Goal: Navigation & Orientation: Find specific page/section

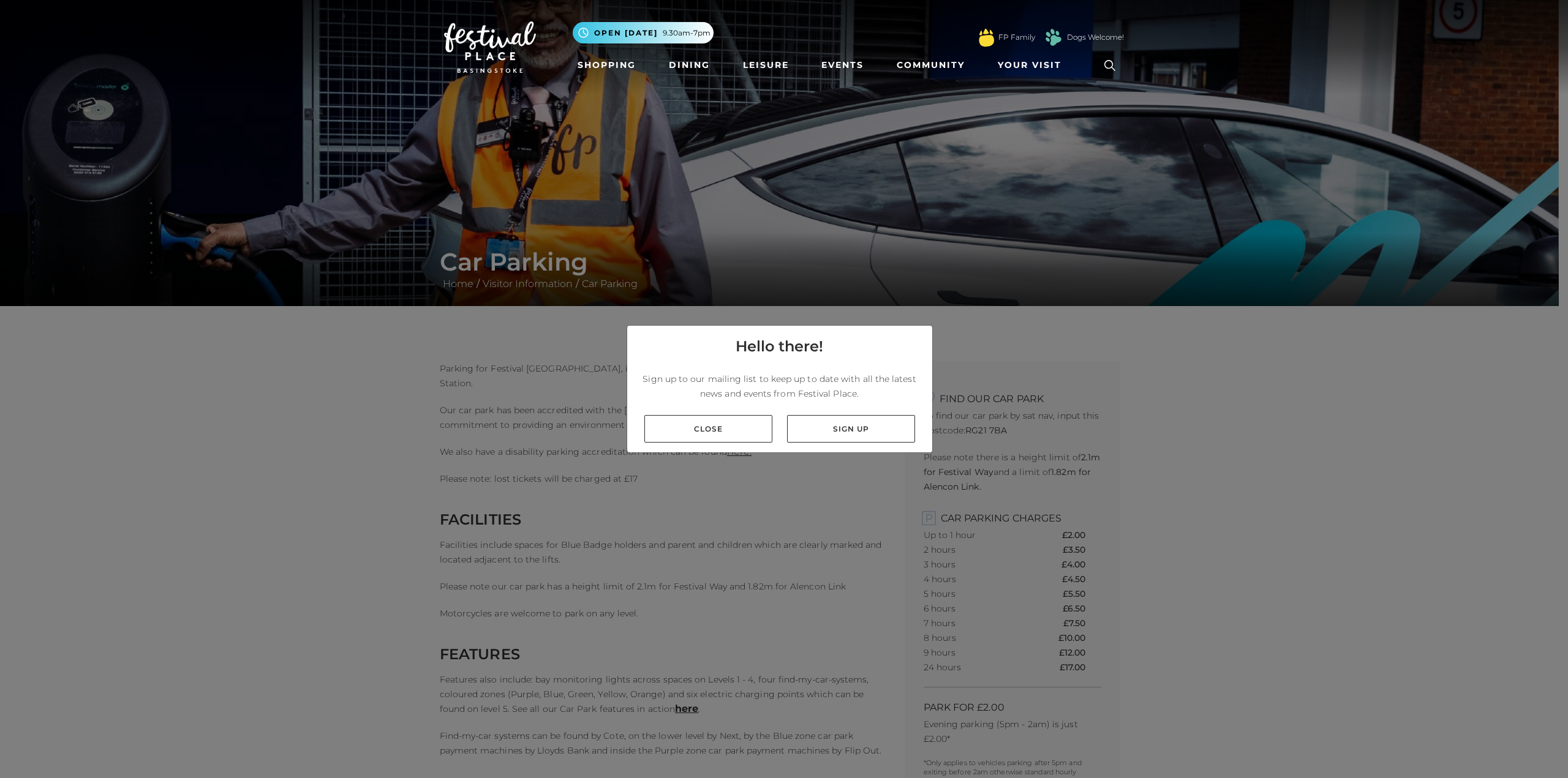
click at [709, 427] on link "Close" at bounding box center [708, 428] width 128 height 28
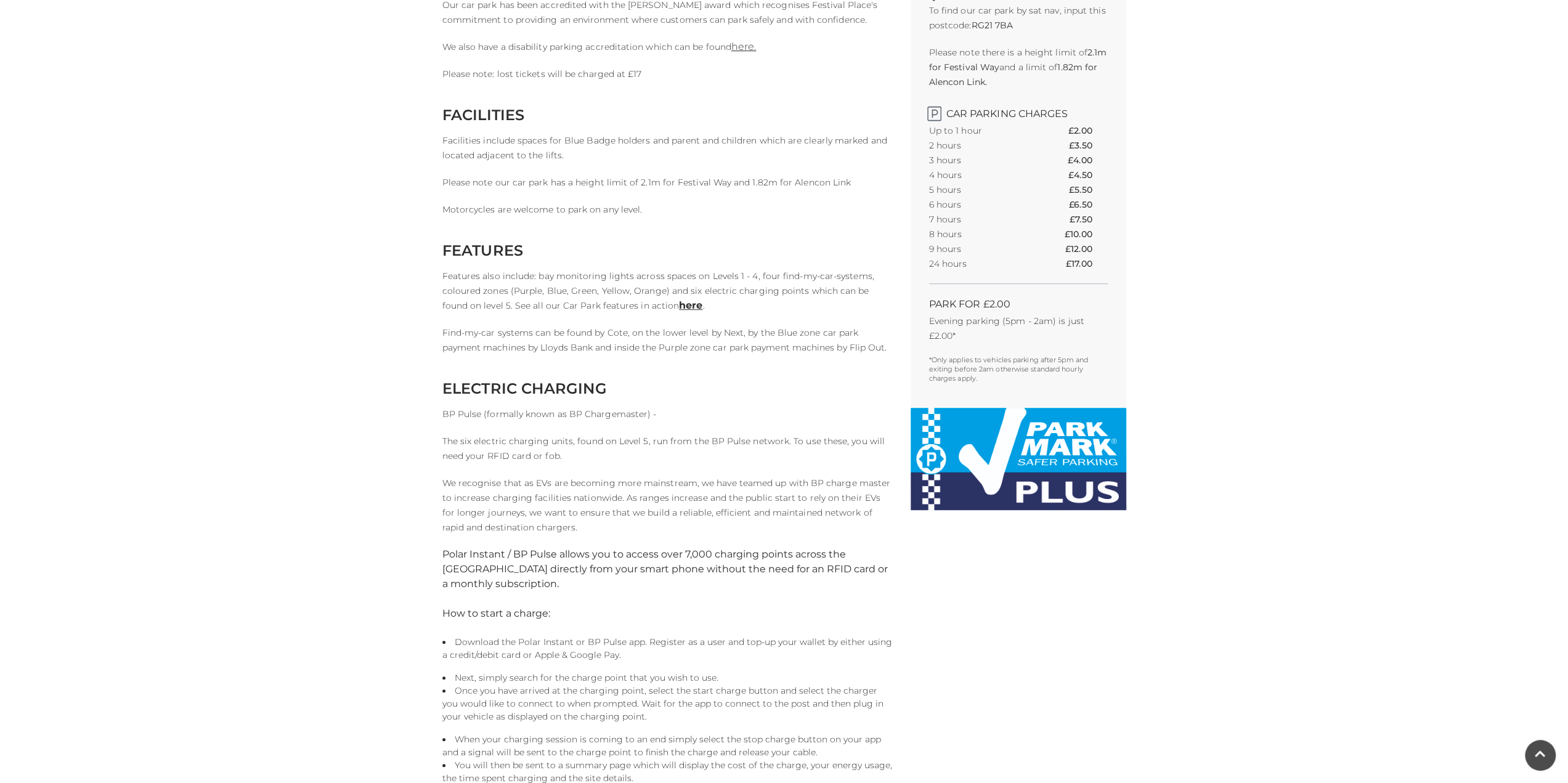
scroll to position [409, 0]
click at [679, 304] on link "here" at bounding box center [691, 304] width 24 height 12
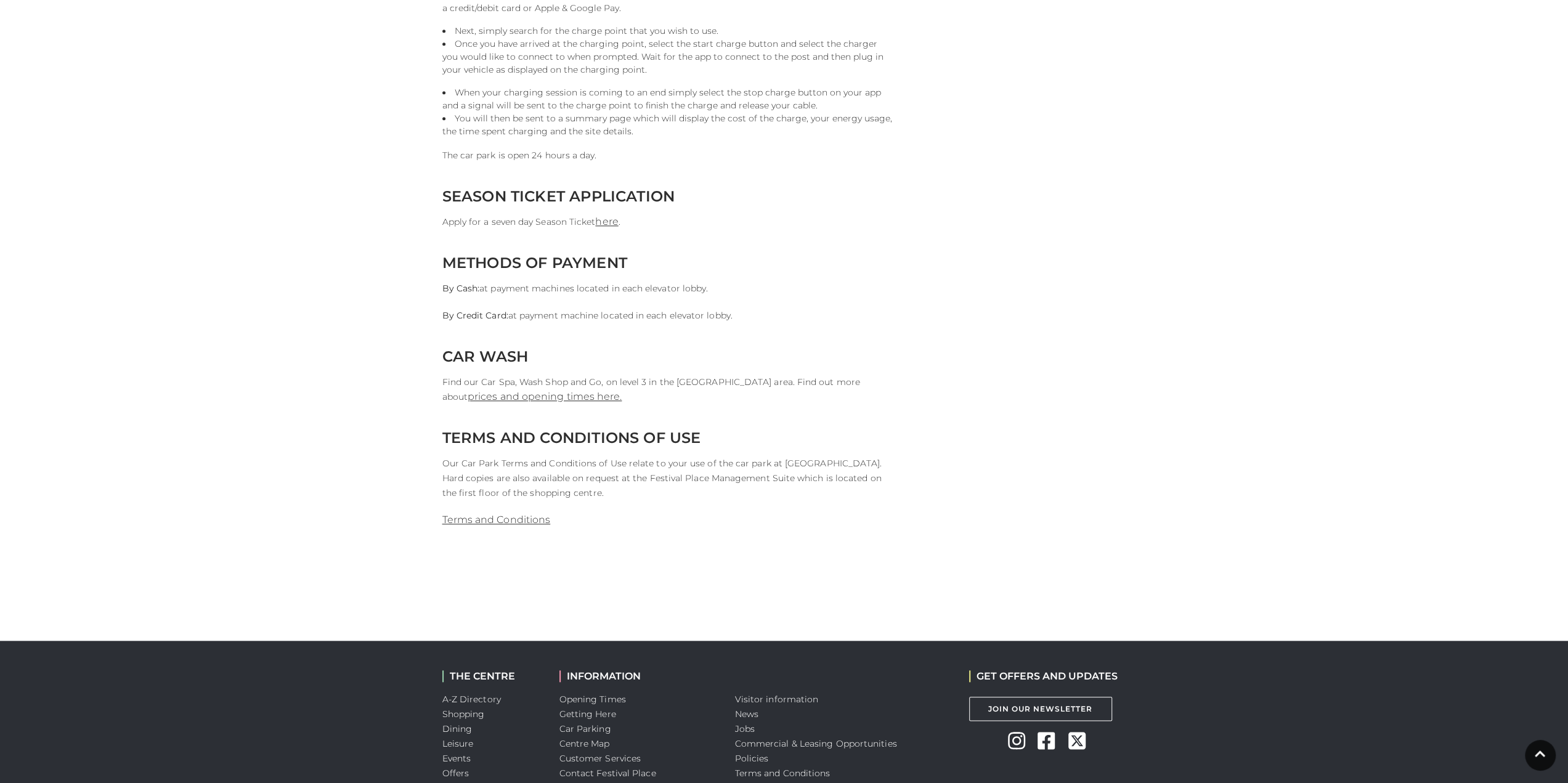
scroll to position [1076, 0]
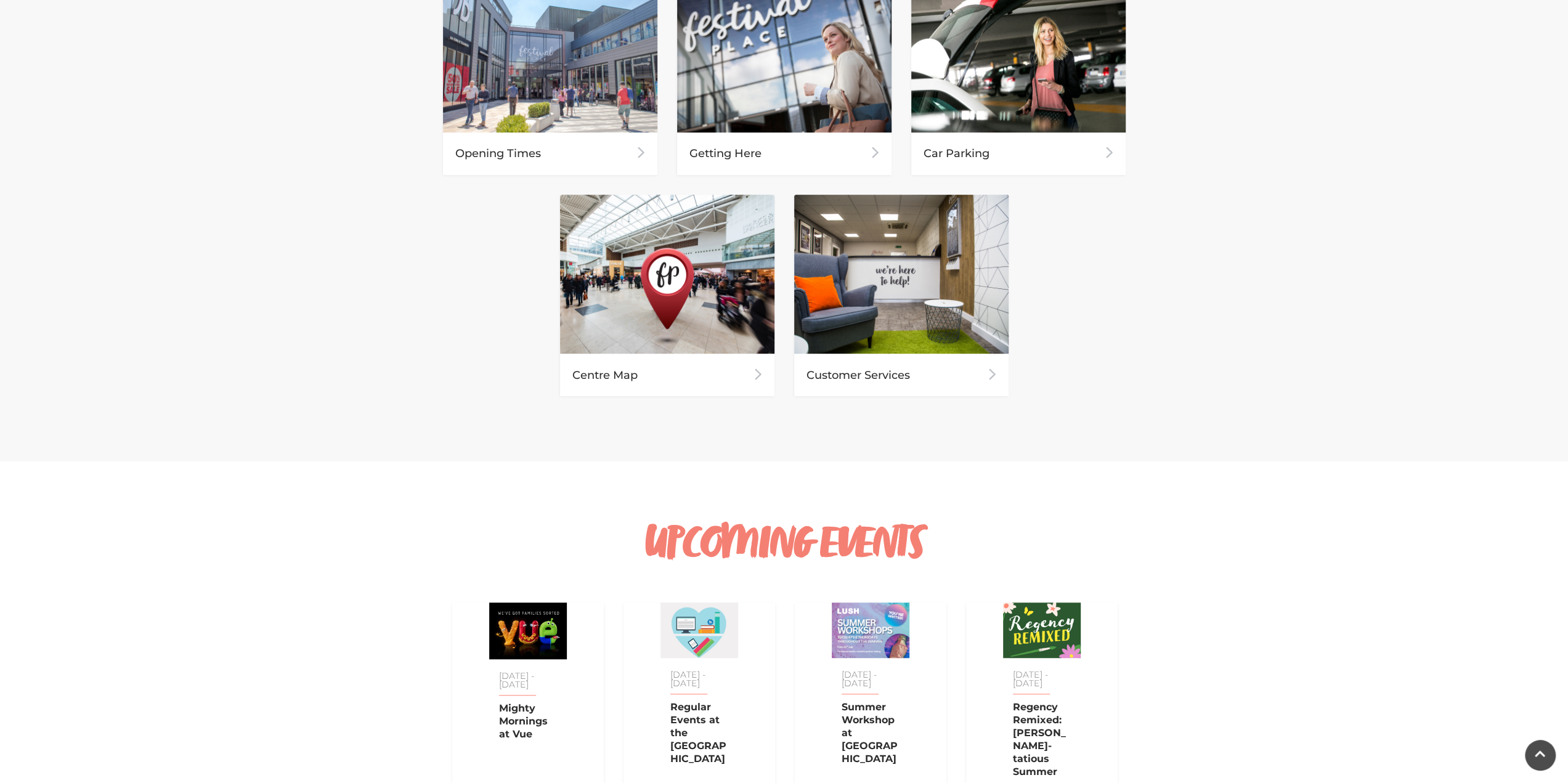
scroll to position [638, 0]
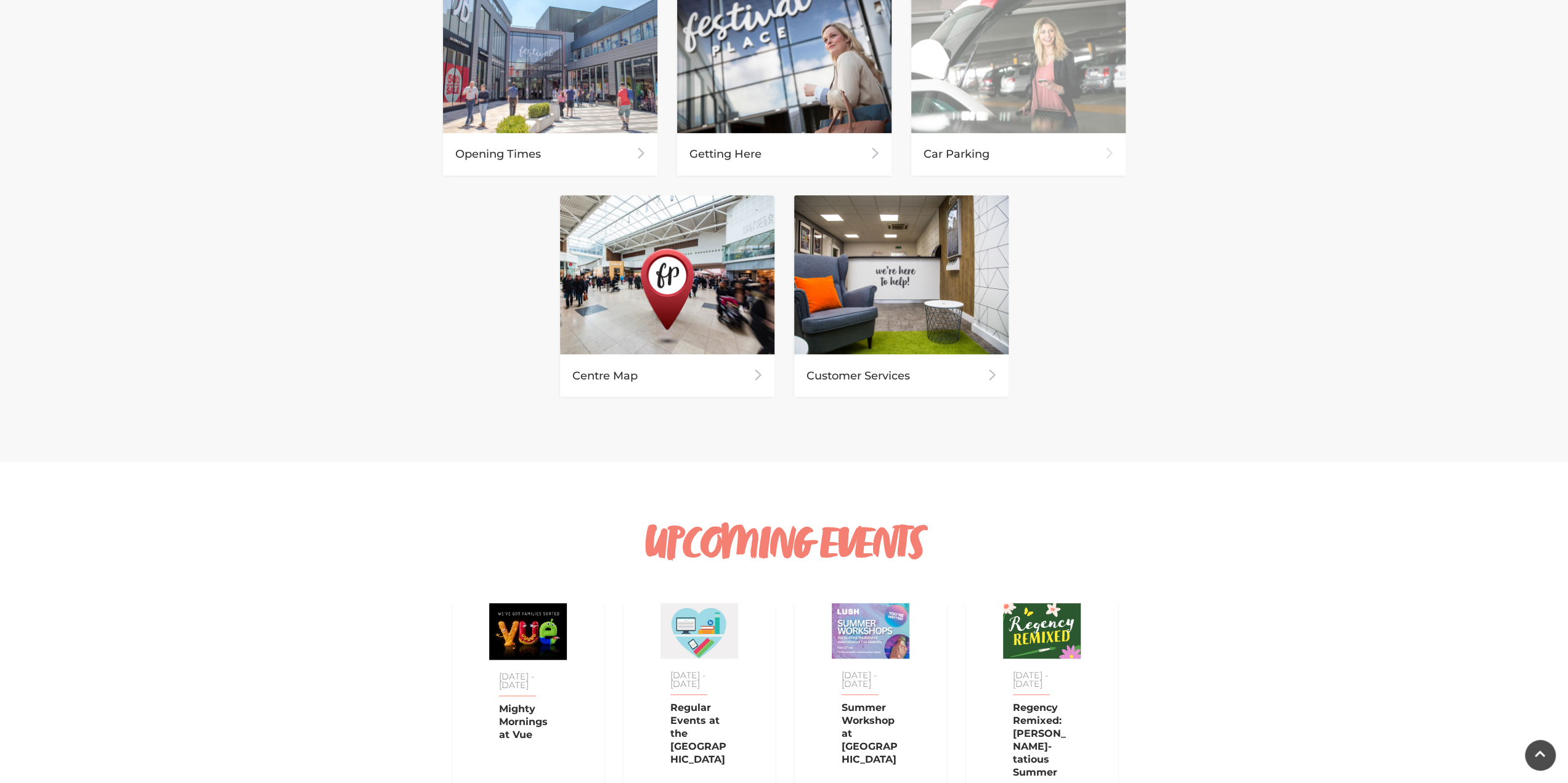
click at [1026, 138] on div "Car Parking" at bounding box center [1018, 154] width 214 height 43
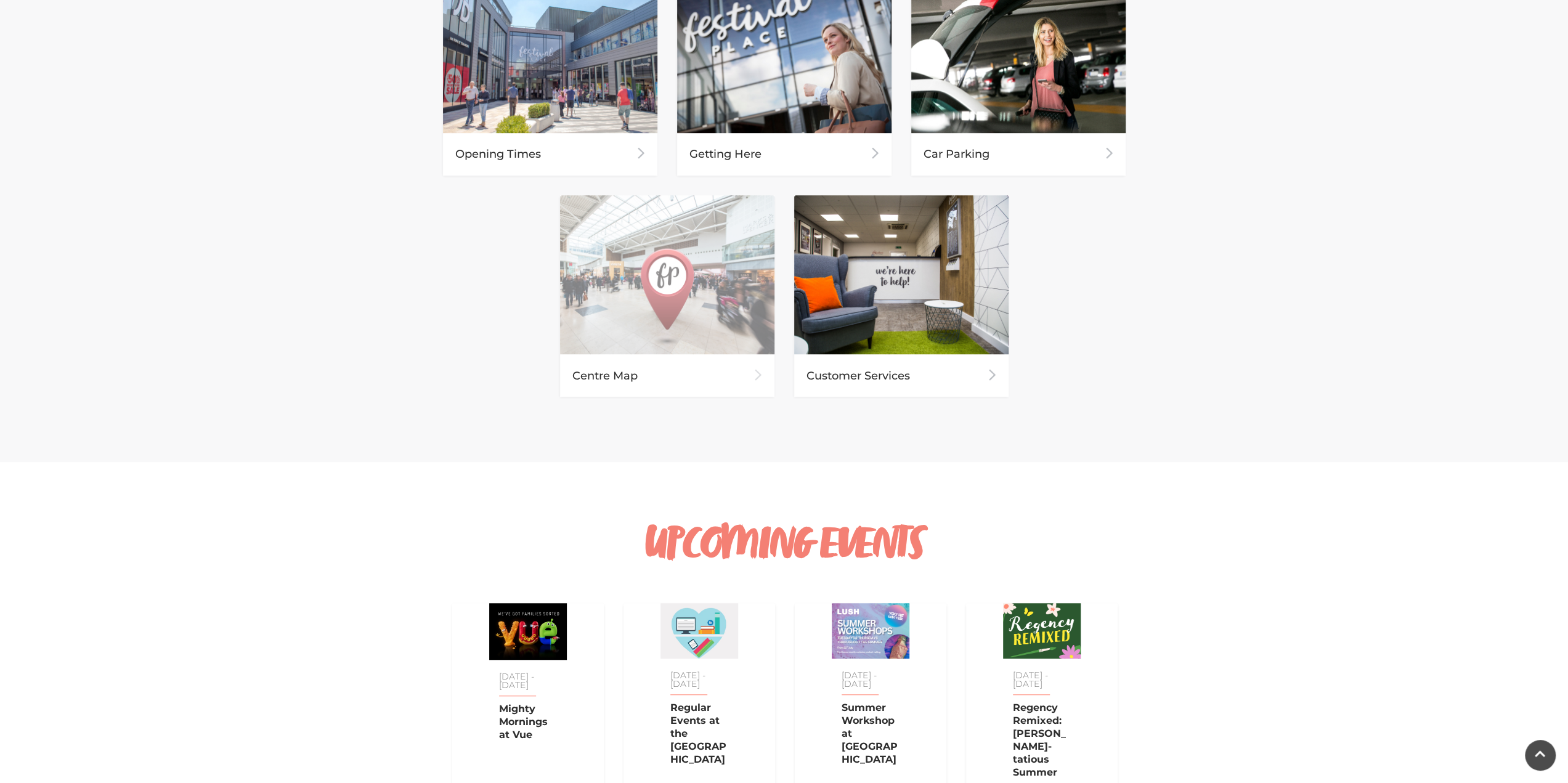
click at [739, 266] on img at bounding box center [666, 275] width 214 height 159
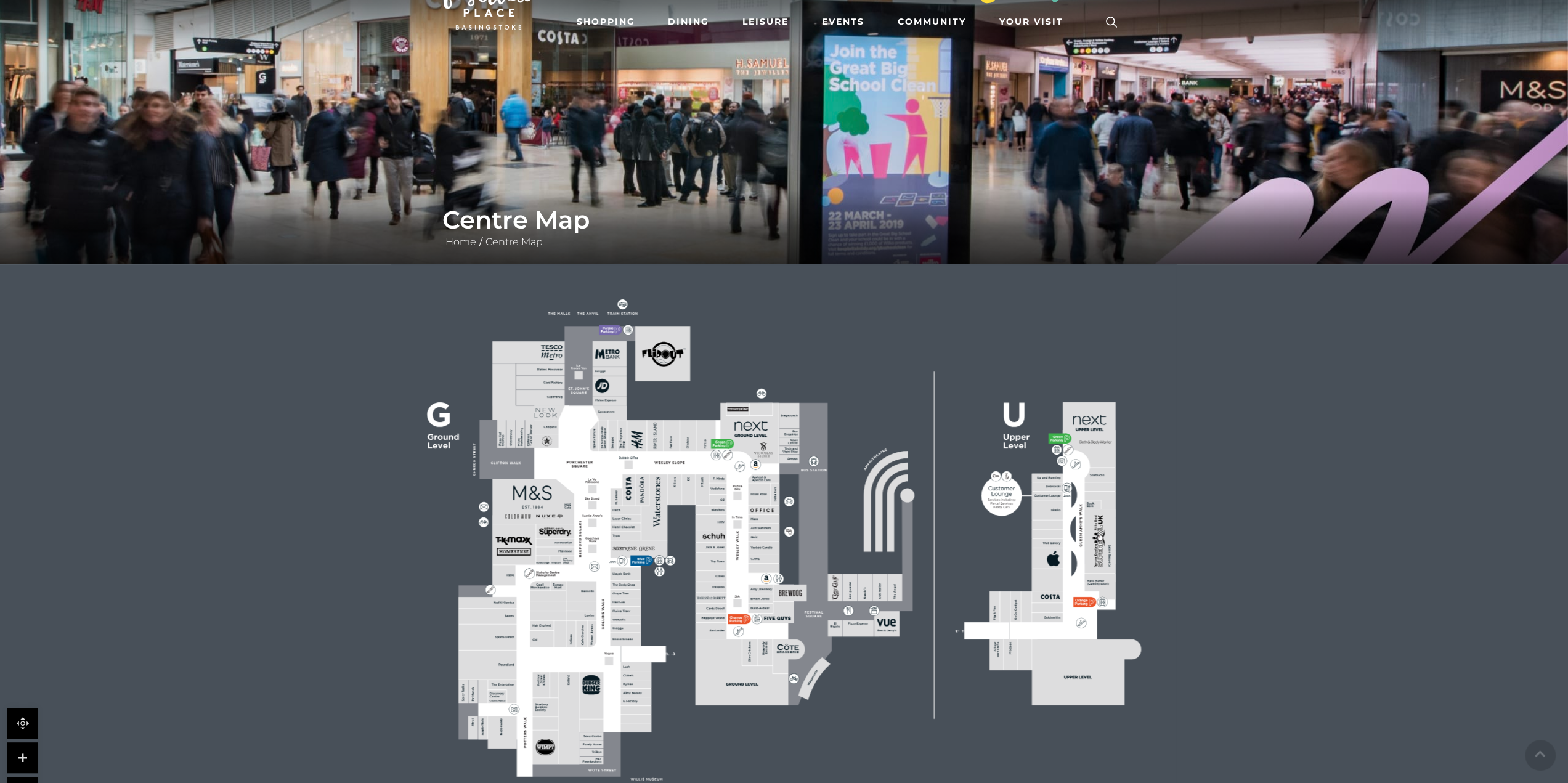
scroll to position [61, 0]
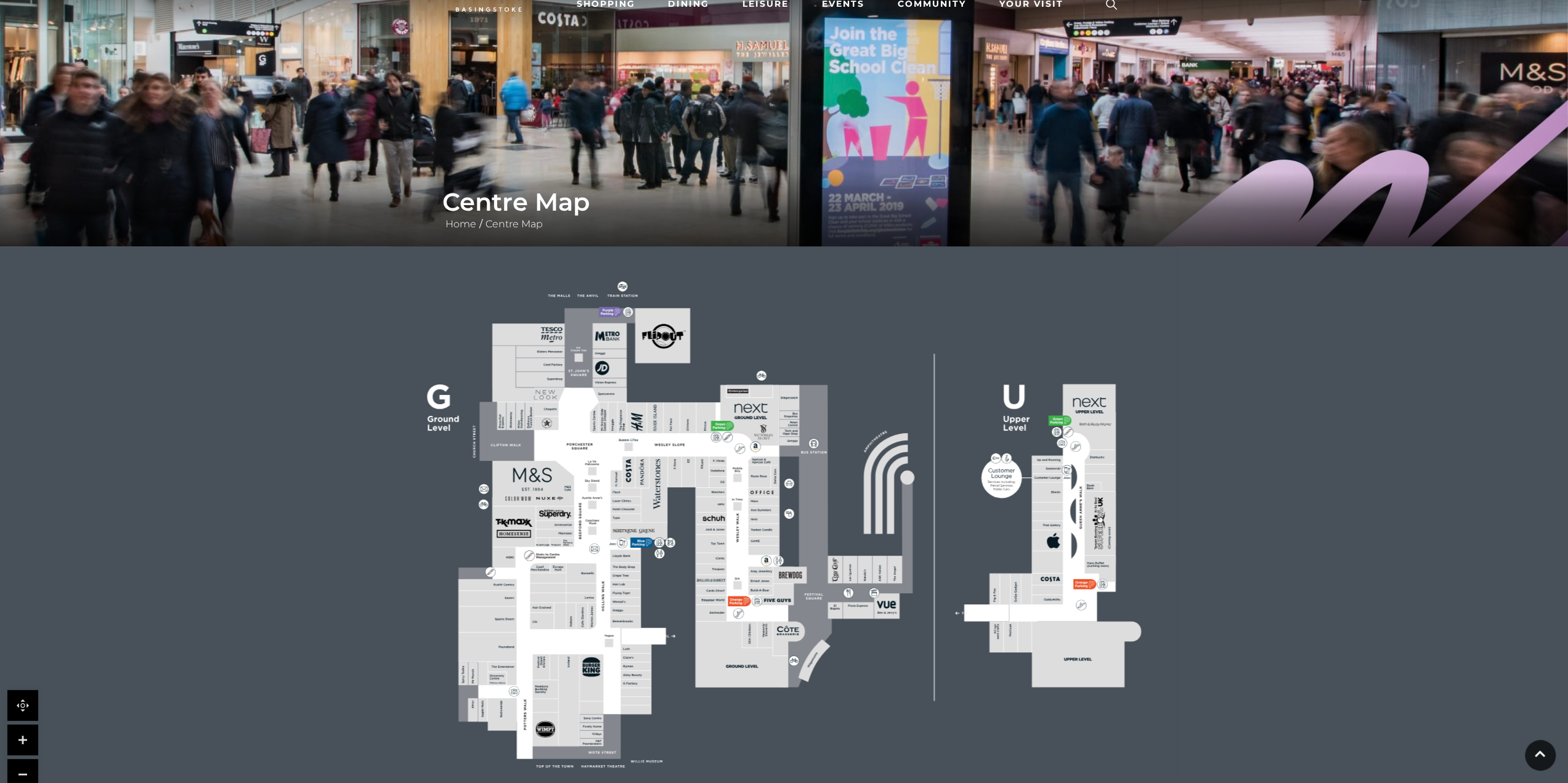
click at [689, 524] on rect at bounding box center [784, 524] width 786 height 555
click at [355, 596] on icon at bounding box center [784, 524] width 985 height 555
click at [686, 375] on rect at bounding box center [784, 524] width 786 height 555
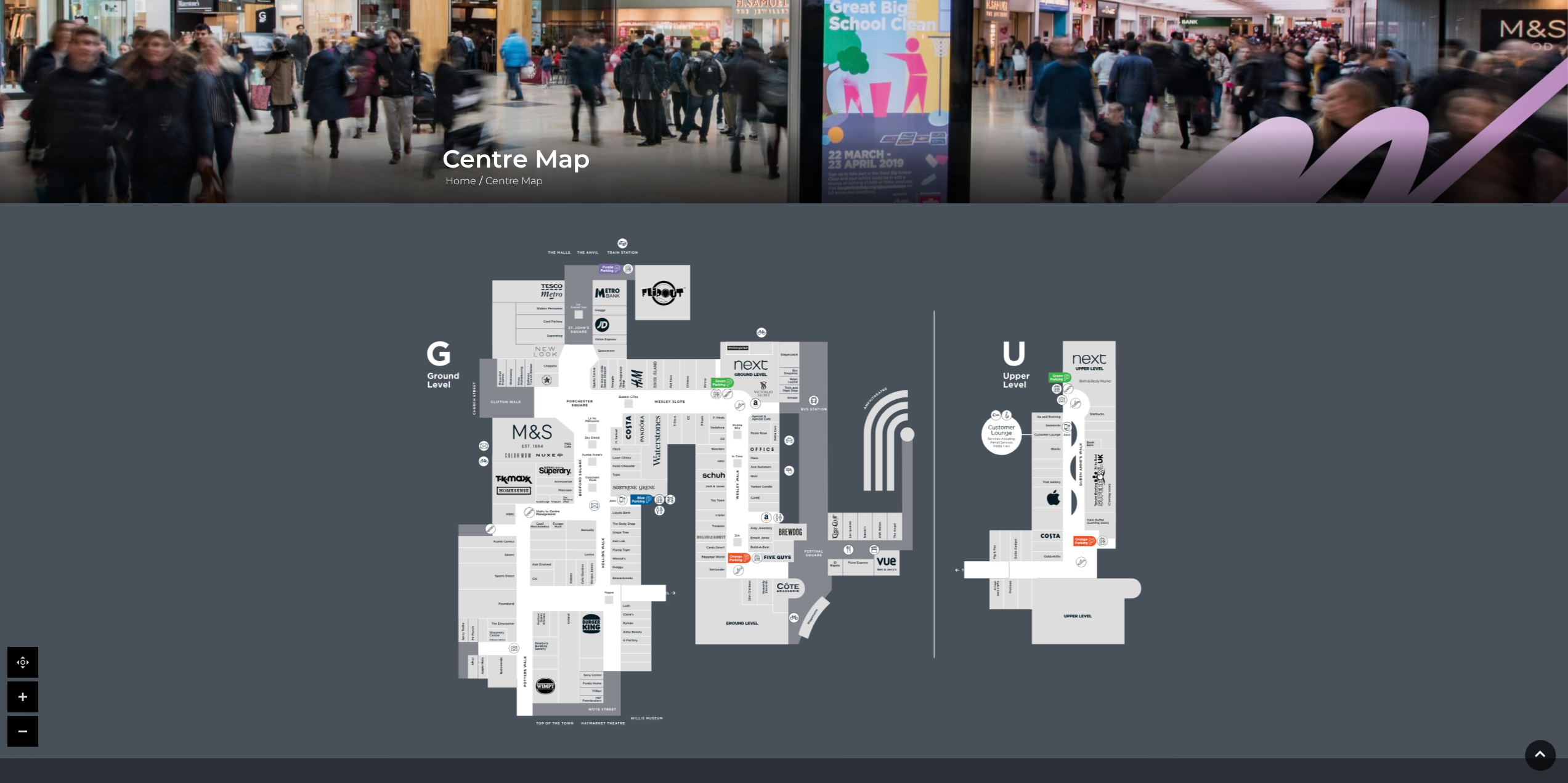
scroll to position [123, 0]
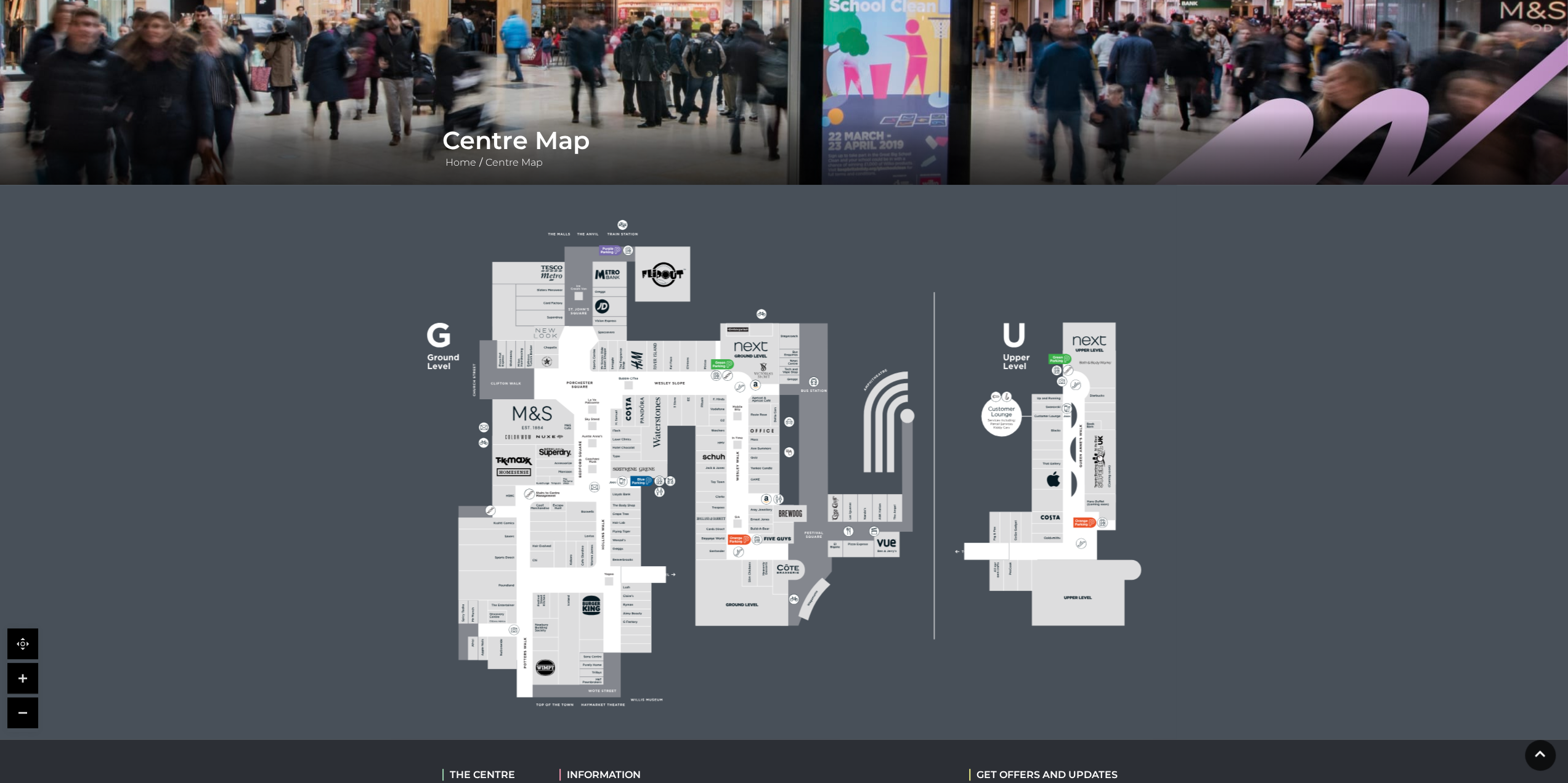
click at [19, 676] on link at bounding box center [23, 678] width 31 height 31
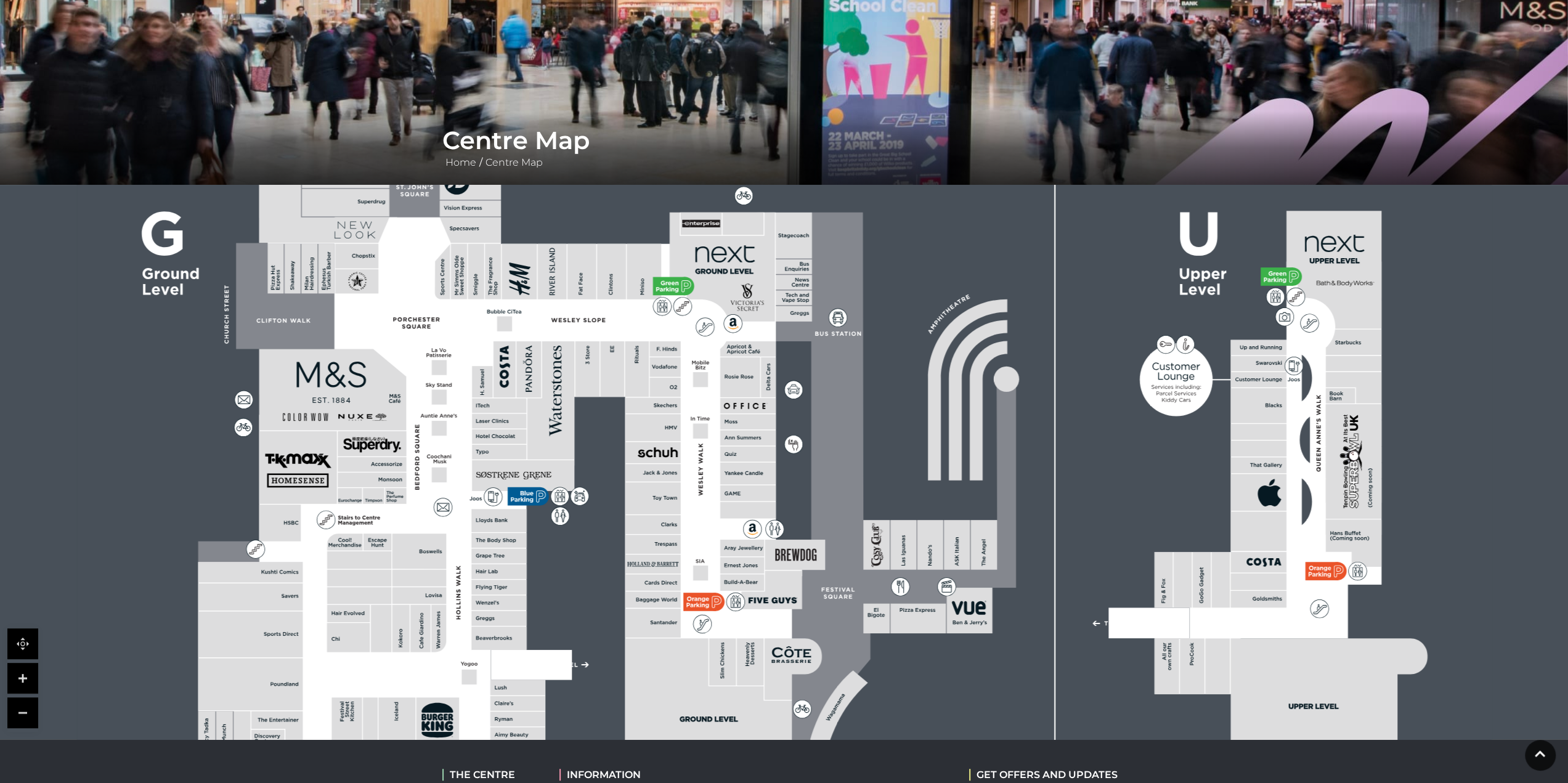
click at [19, 676] on link at bounding box center [23, 678] width 31 height 31
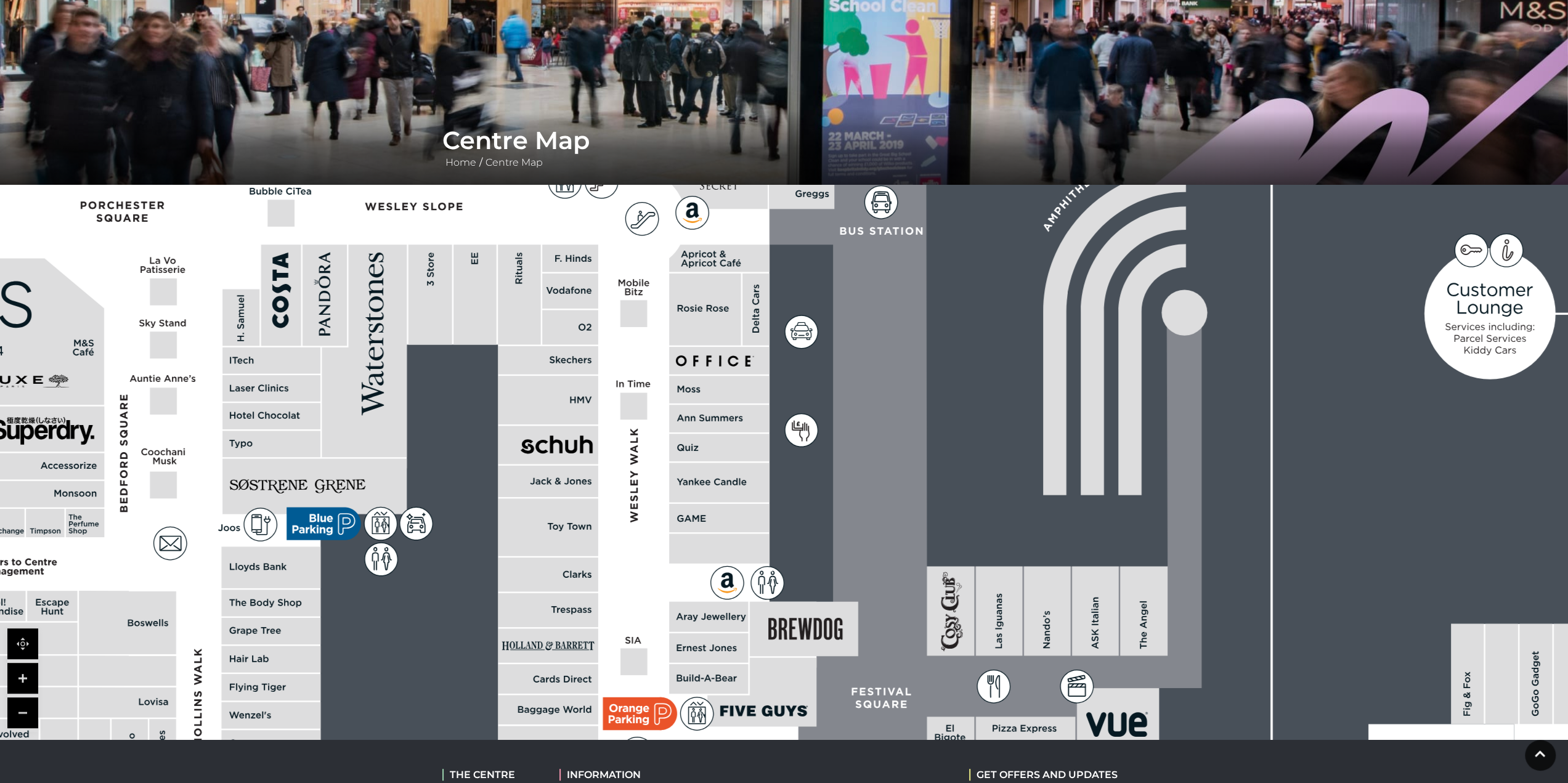
click at [13, 643] on link at bounding box center [23, 644] width 31 height 31
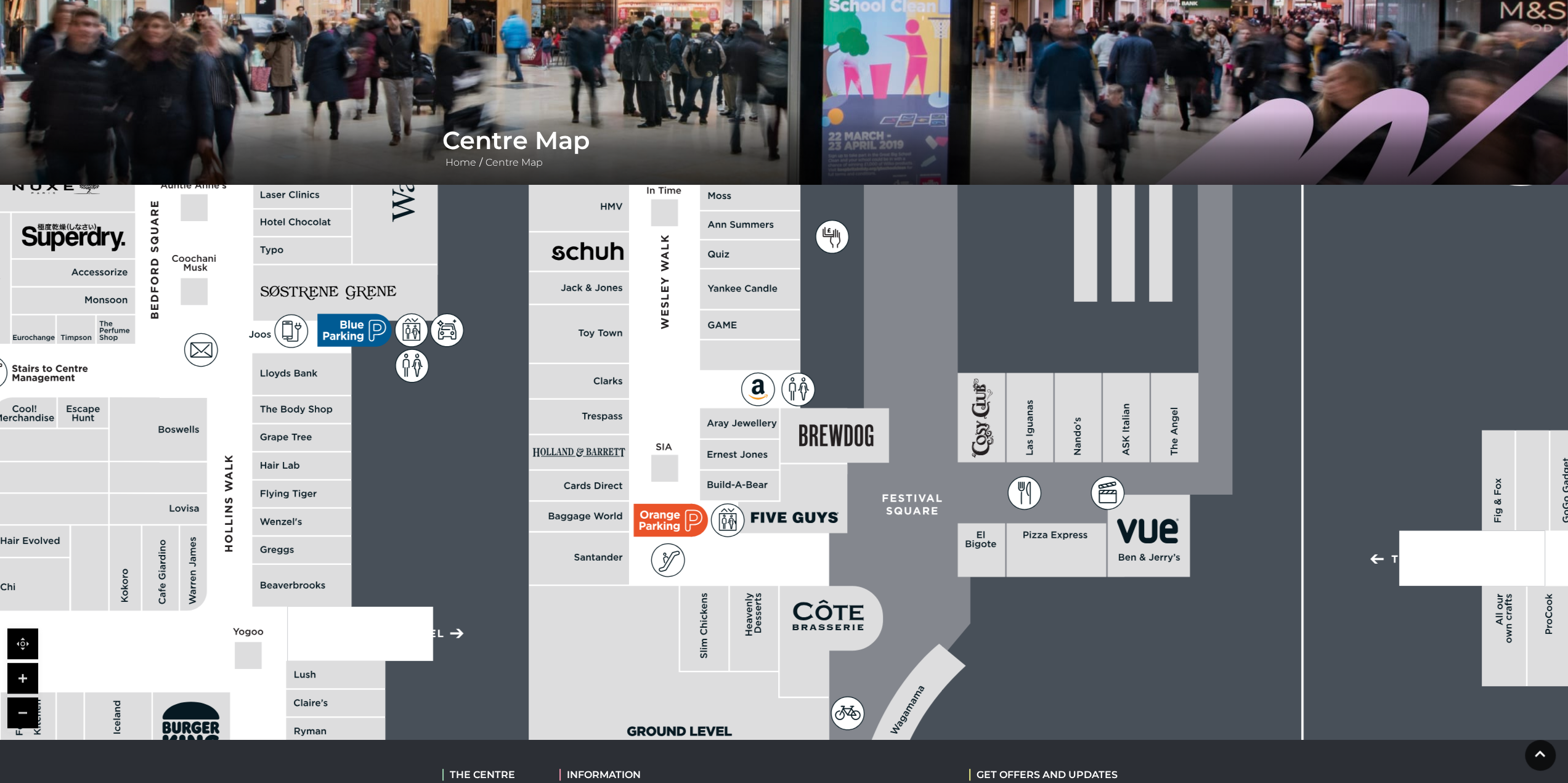
drag, startPoint x: 391, startPoint y: 542, endPoint x: 412, endPoint y: 392, distance: 151.5
click at [406, 395] on rect at bounding box center [815, 268] width 2547 height 1796
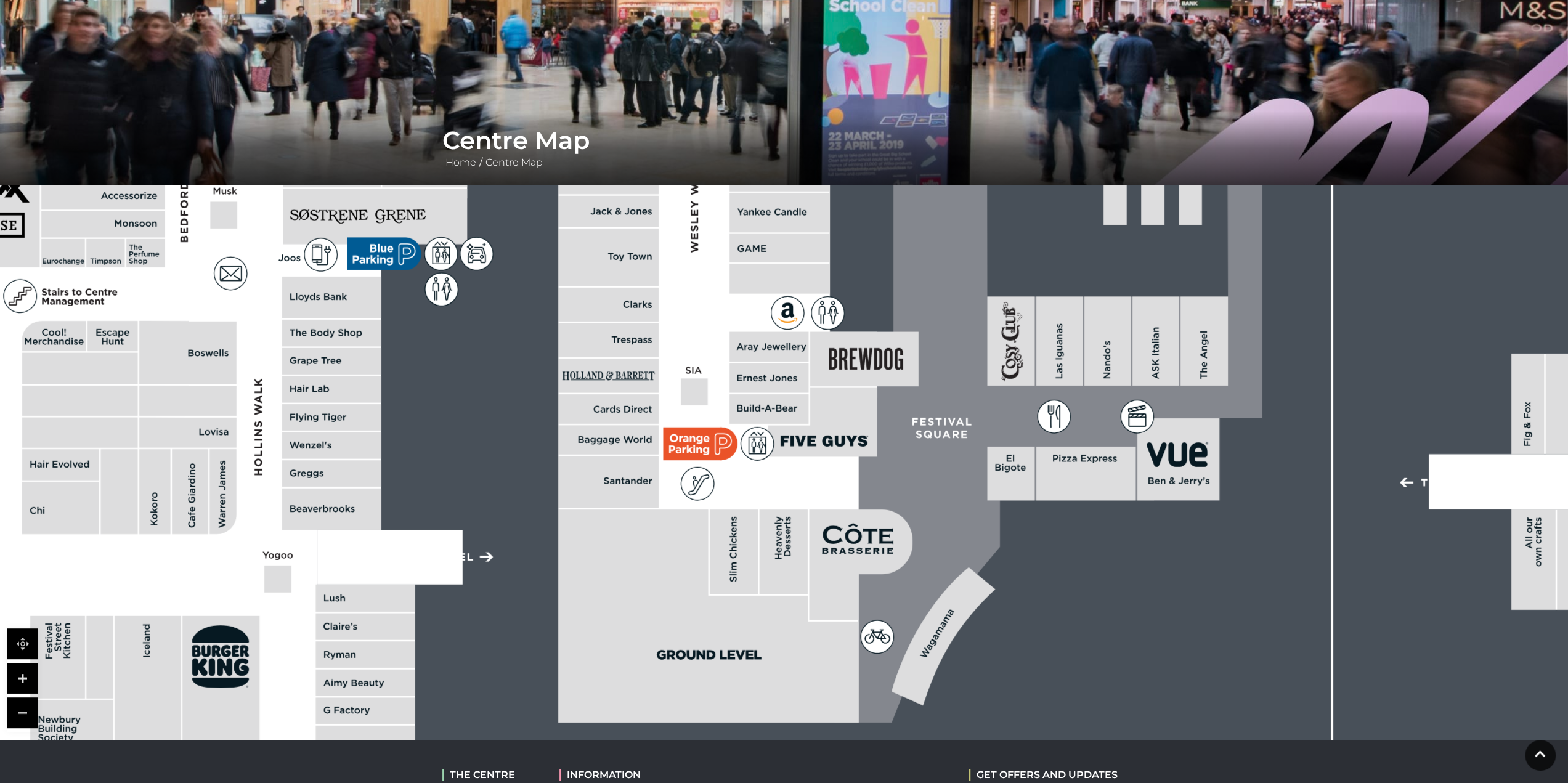
drag, startPoint x: 507, startPoint y: 588, endPoint x: 719, endPoint y: 630, distance: 216.1
click at [701, 629] on rect at bounding box center [844, 192] width 2547 height 1796
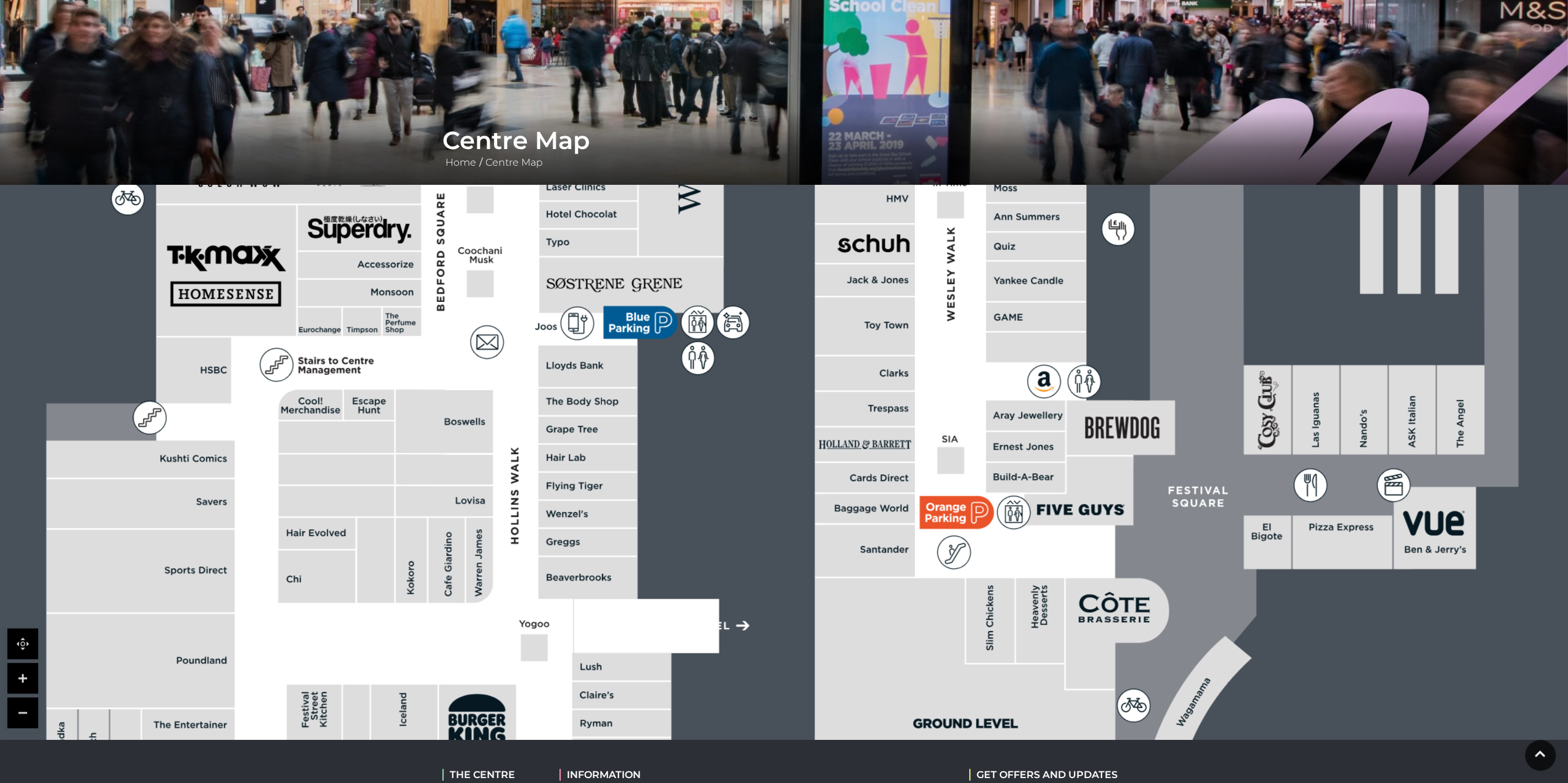
drag, startPoint x: 716, startPoint y: 494, endPoint x: 849, endPoint y: 631, distance: 190.9
click at [837, 613] on rect at bounding box center [1101, 260] width 2547 height 1796
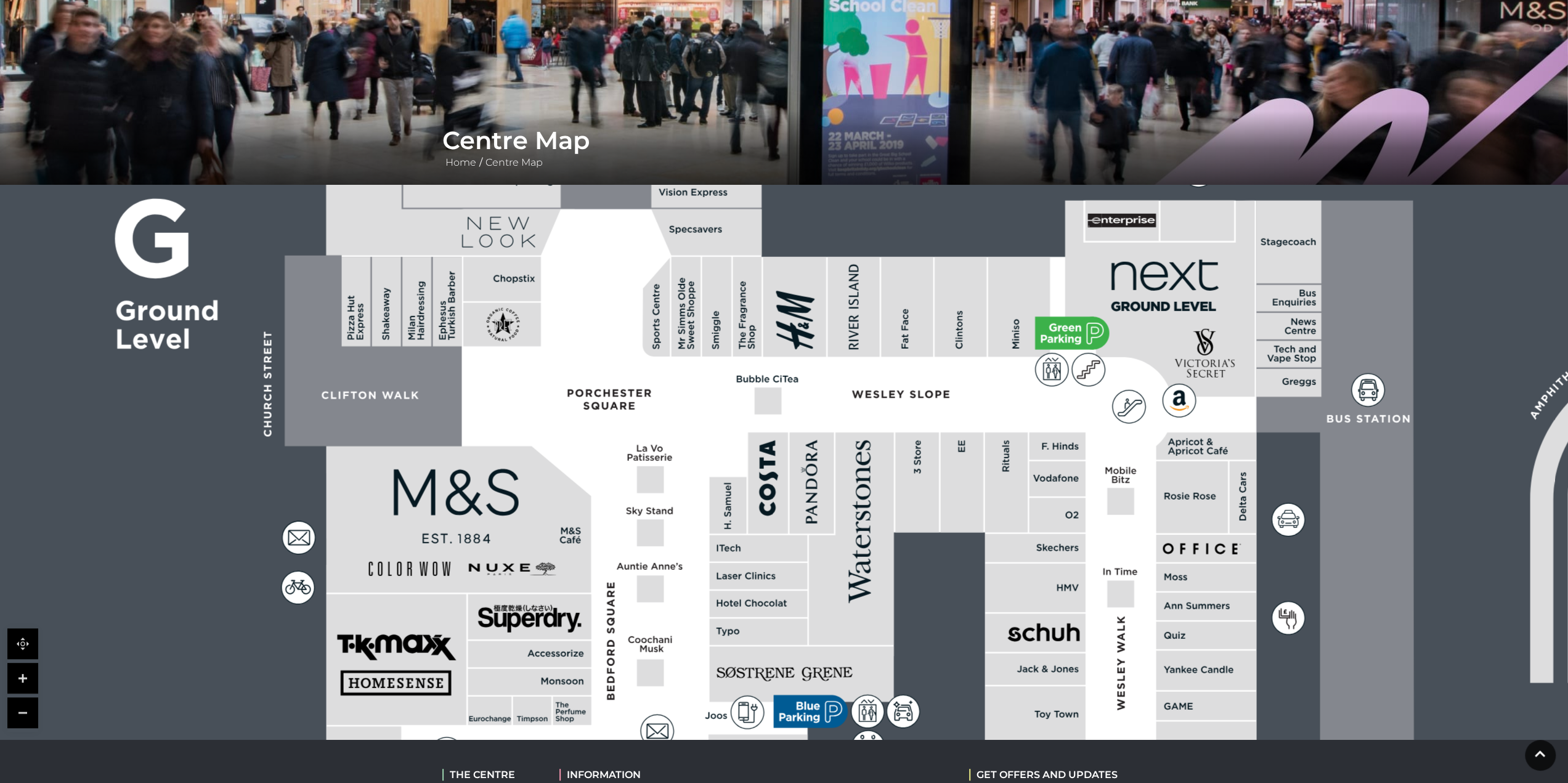
drag, startPoint x: 733, startPoint y: 481, endPoint x: 707, endPoint y: 647, distance: 168.0
click at [709, 645] on rect at bounding box center [758, 632] width 98 height 27
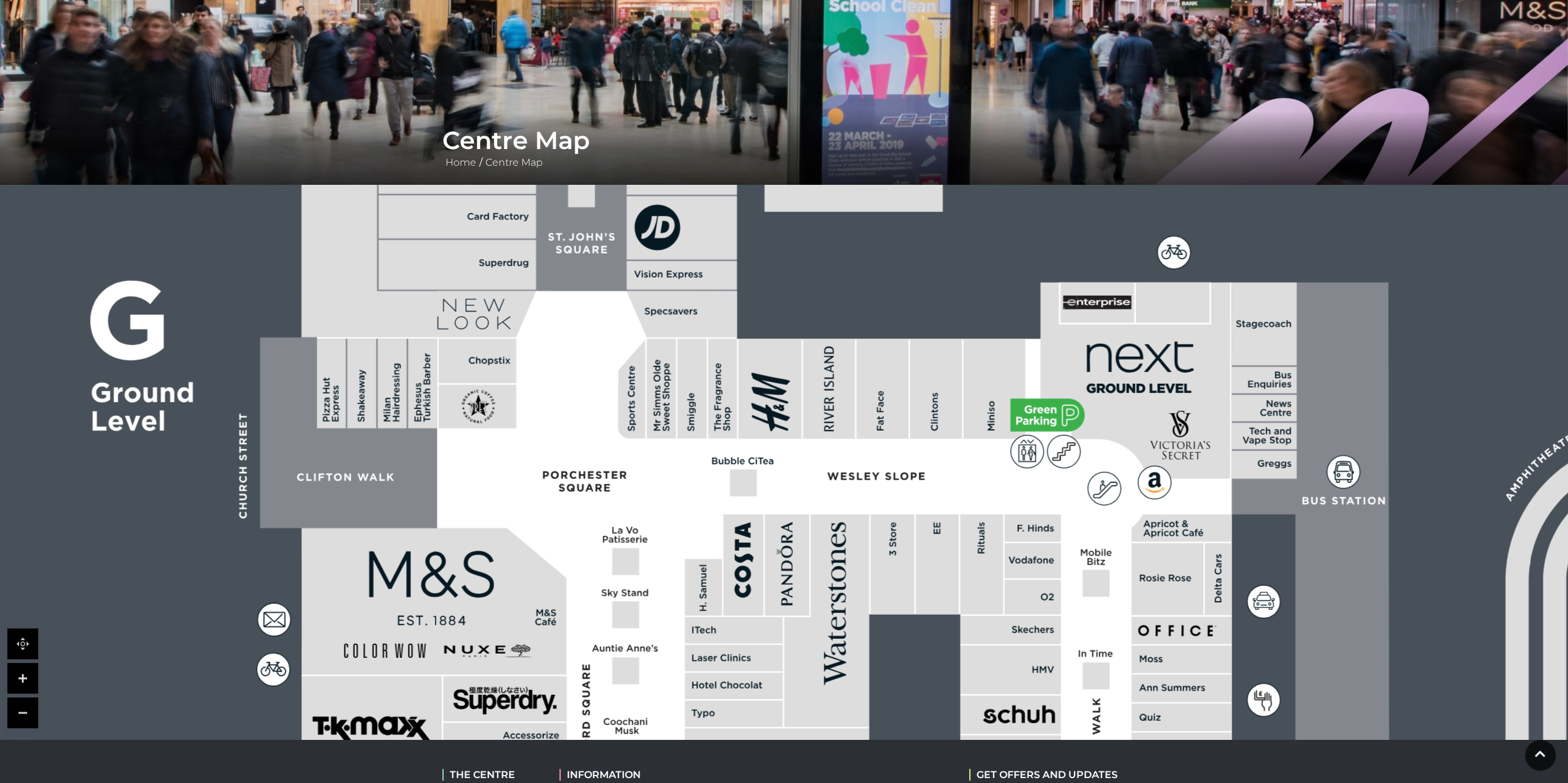
drag, startPoint x: 614, startPoint y: 447, endPoint x: 583, endPoint y: 570, distance: 126.8
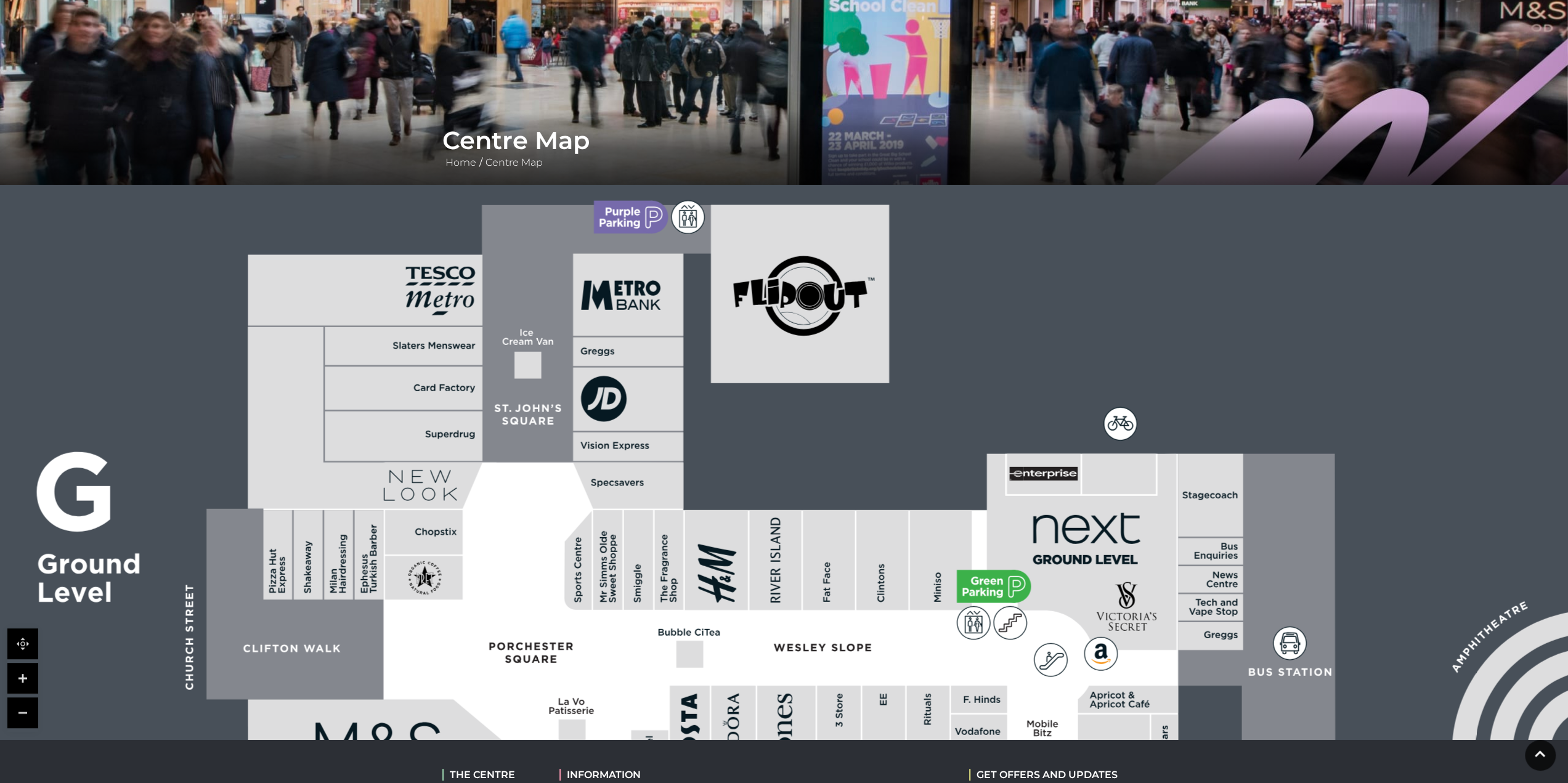
drag, startPoint x: 572, startPoint y: 419, endPoint x: 530, endPoint y: 533, distance: 121.5
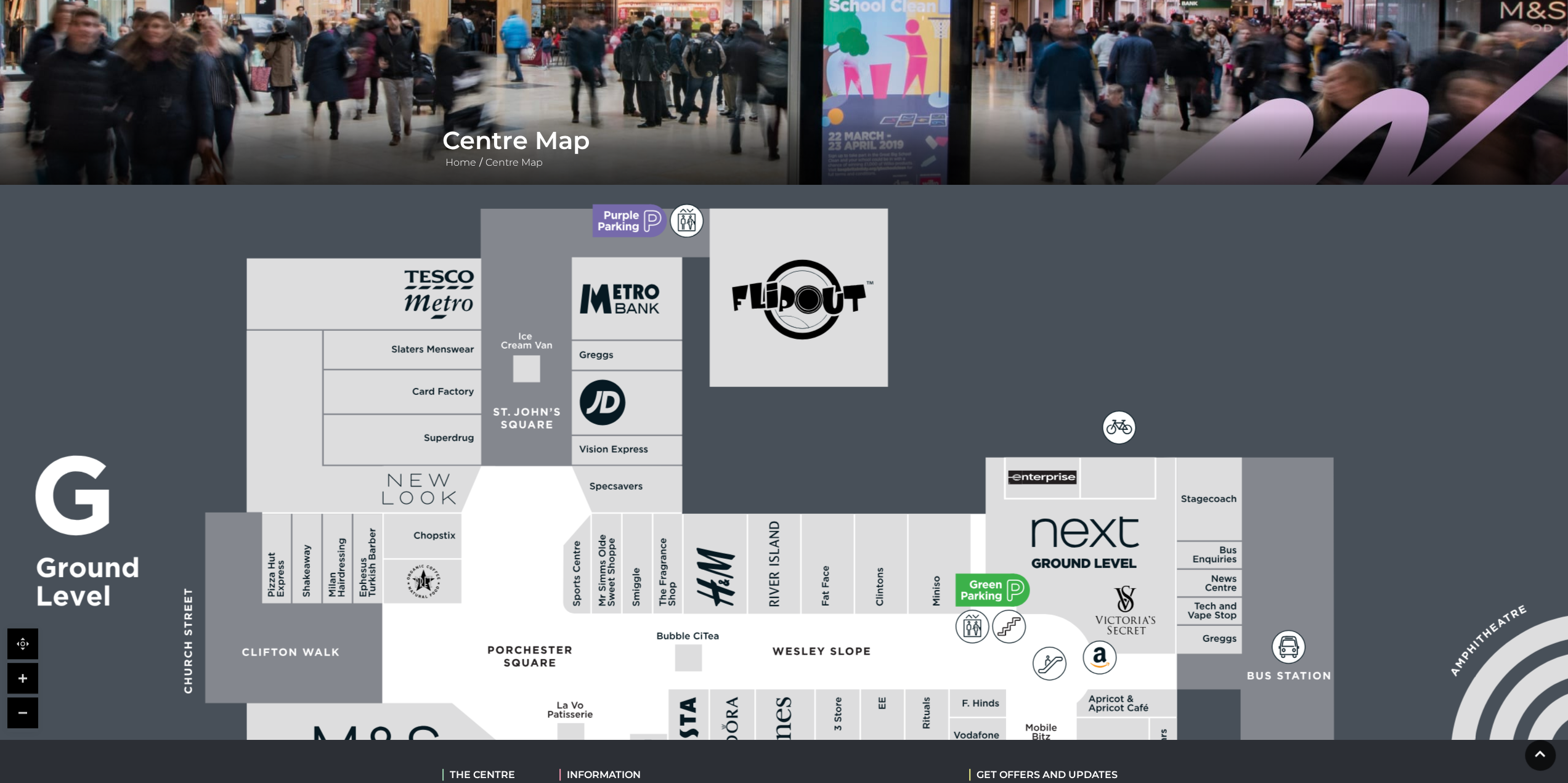
drag, startPoint x: 799, startPoint y: 465, endPoint x: 614, endPoint y: 395, distance: 197.8
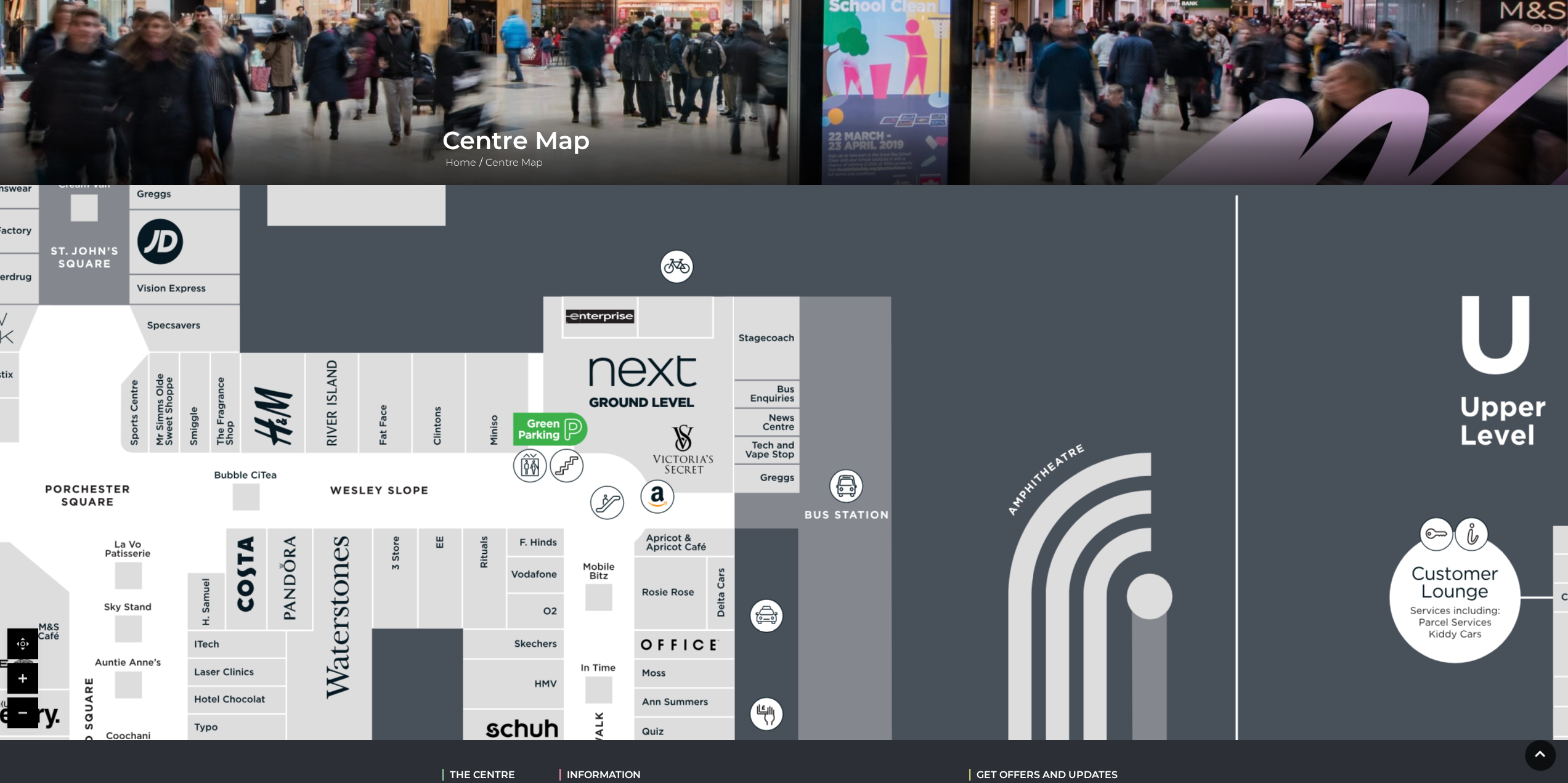
drag, startPoint x: 1003, startPoint y: 485, endPoint x: 673, endPoint y: 350, distance: 356.5
click at [797, 407] on rect at bounding box center [750, 746] width 2547 height 1796
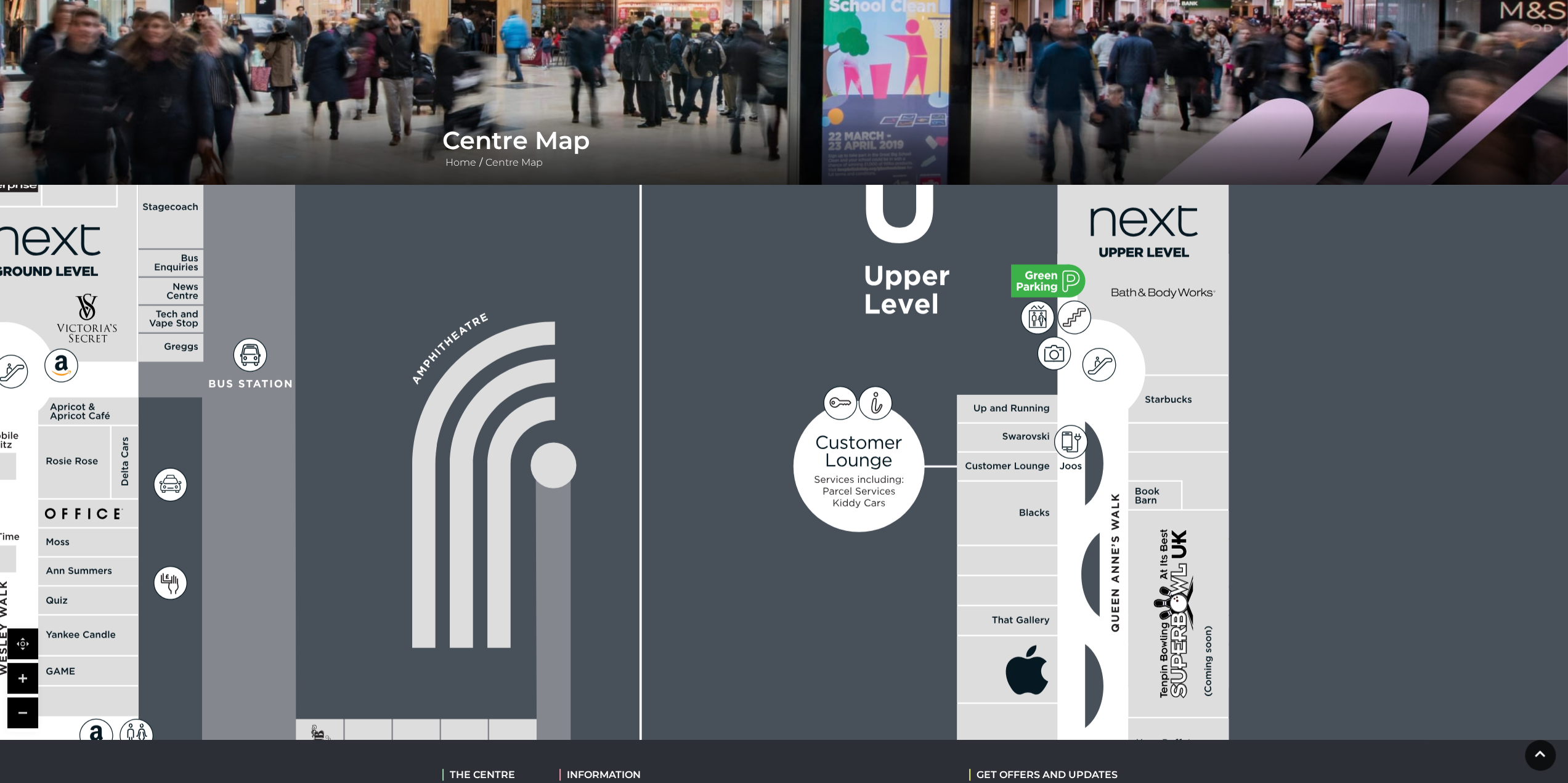
drag, startPoint x: 750, startPoint y: 481, endPoint x: 696, endPoint y: 543, distance: 82.2
click at [700, 530] on rect at bounding box center [153, 614] width 2547 height 1796
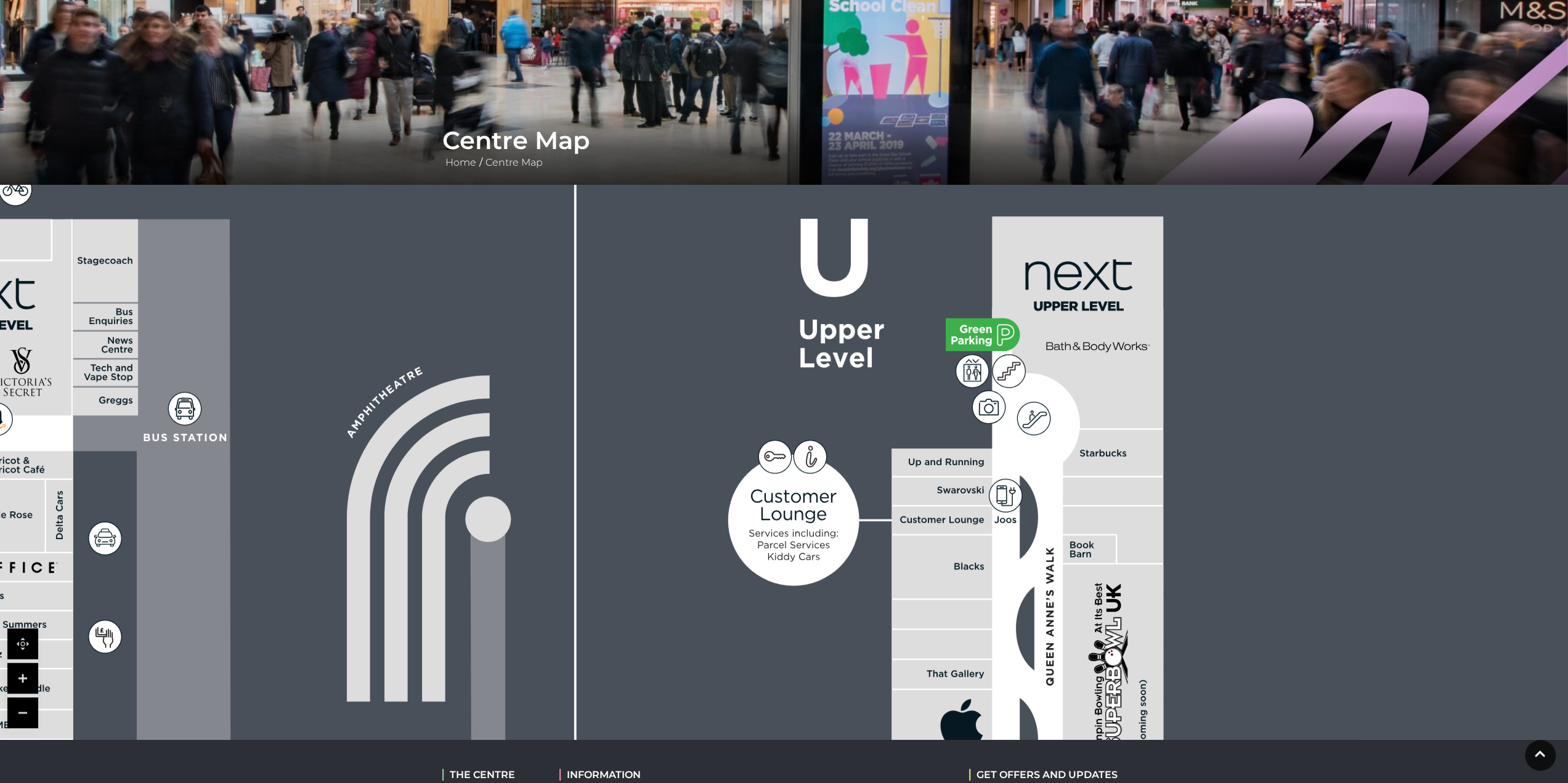
drag, startPoint x: 663, startPoint y: 575, endPoint x: 838, endPoint y: 296, distance: 329.3
click at [830, 310] on rect at bounding box center [88, 668] width 2547 height 1796
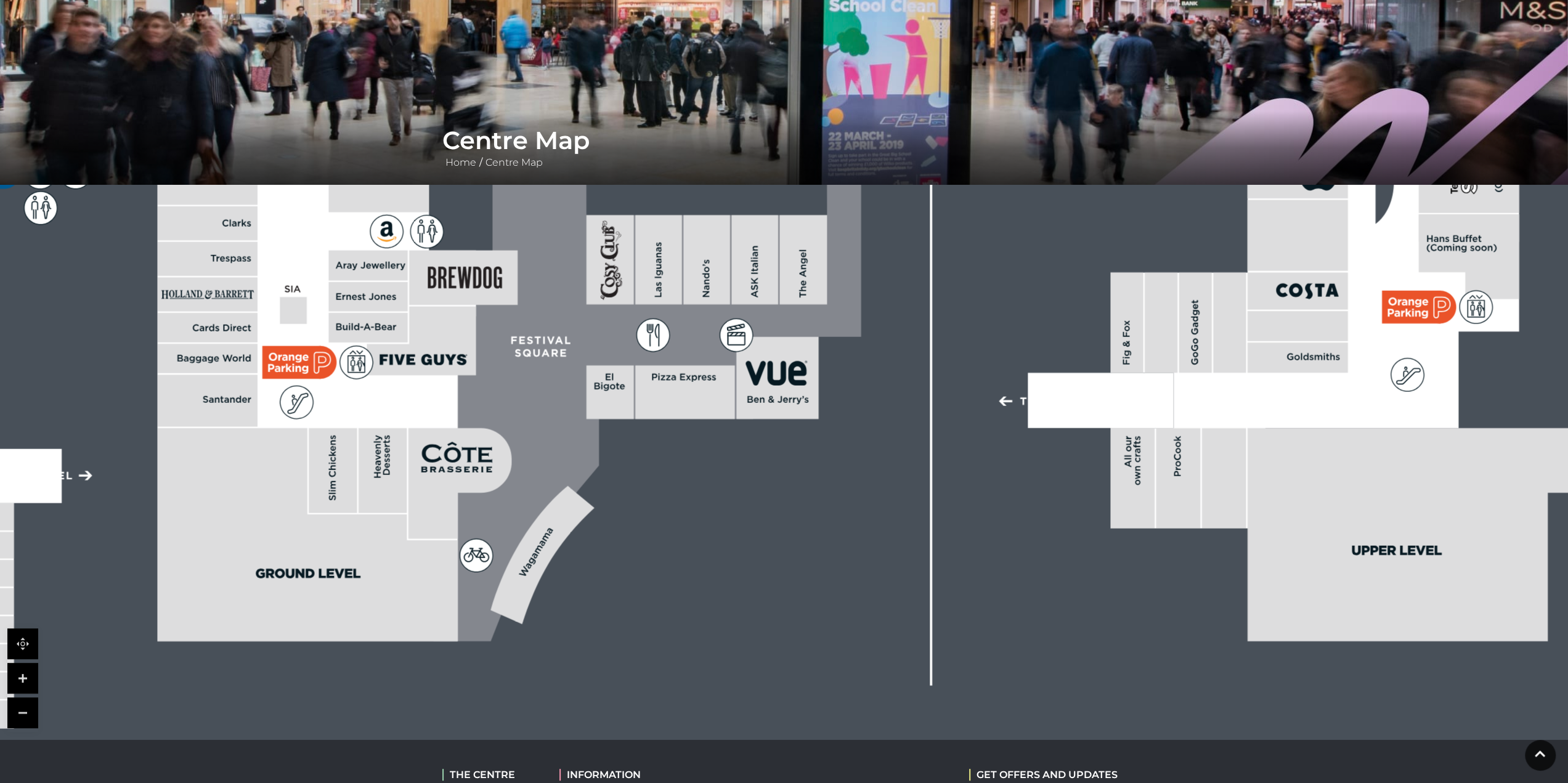
drag, startPoint x: 853, startPoint y: 365, endPoint x: 943, endPoint y: 466, distance: 135.3
click at [945, 465] on rect at bounding box center [444, 110] width 2547 height 1796
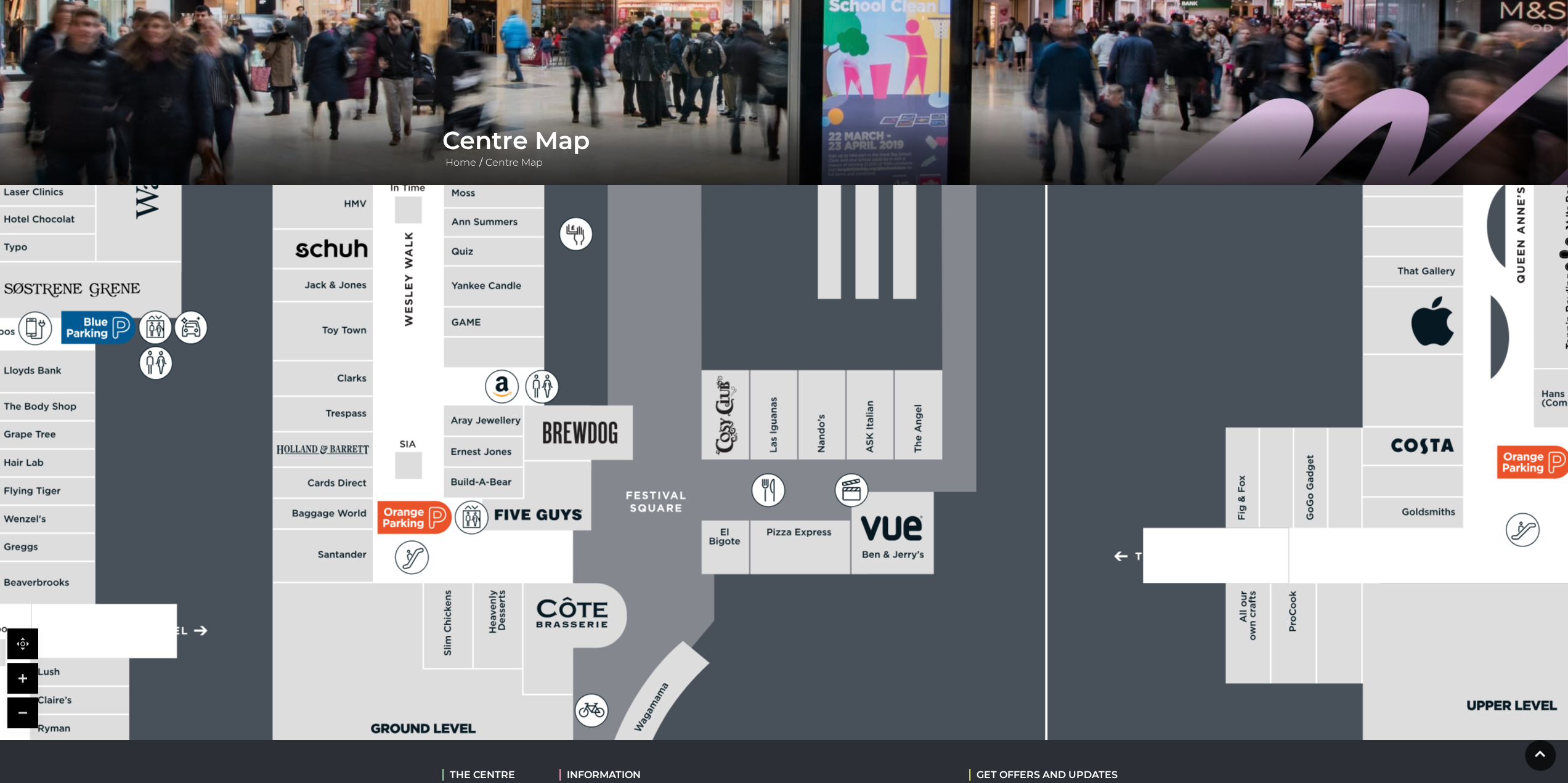
drag, startPoint x: 630, startPoint y: 297, endPoint x: 810, endPoint y: 334, distance: 183.8
click at [802, 332] on icon at bounding box center [756, 306] width 440 height 980
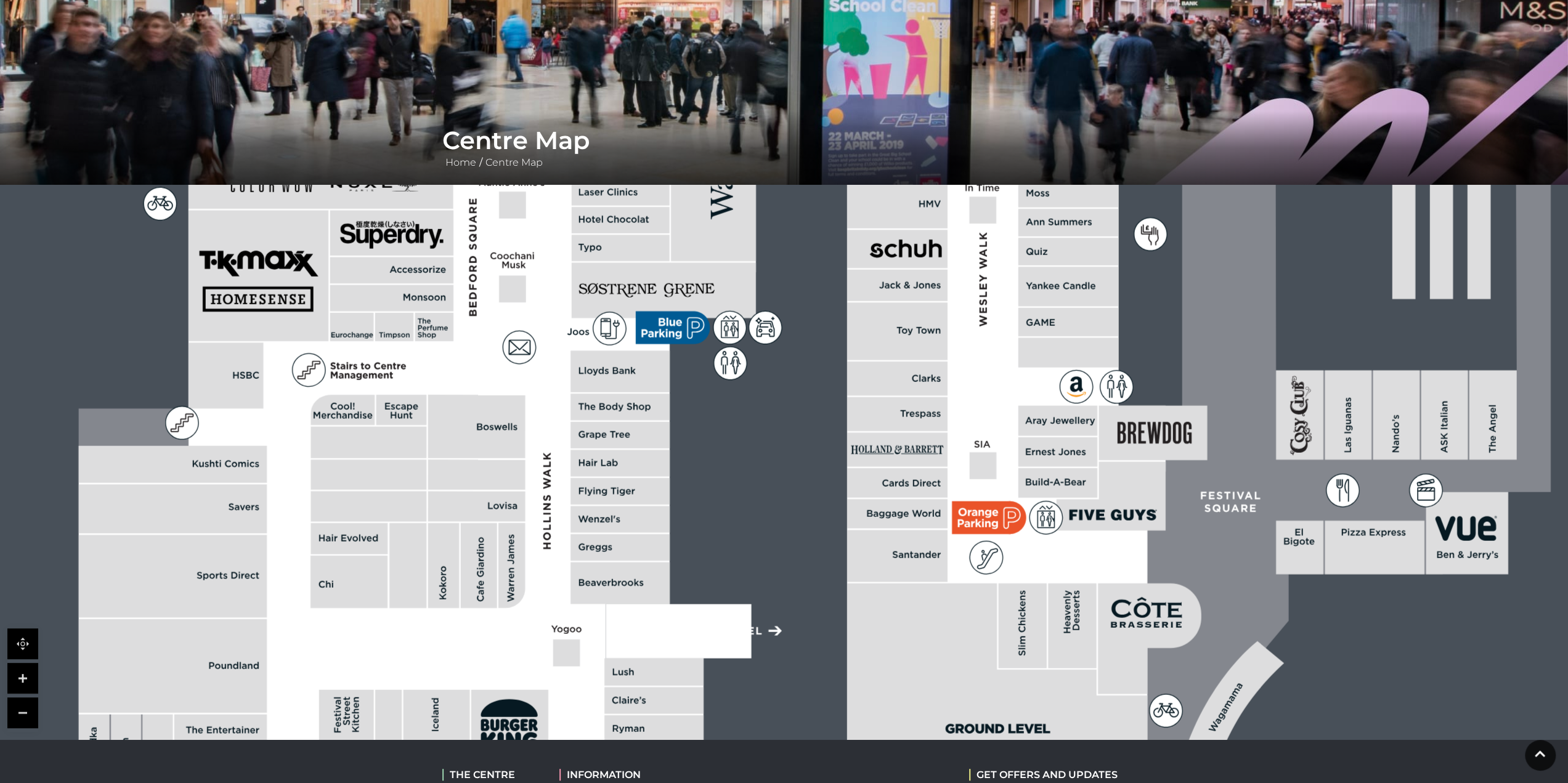
drag, startPoint x: 637, startPoint y: 378, endPoint x: 818, endPoint y: 253, distance: 220.0
click at [818, 253] on rect at bounding box center [1134, 266] width 2547 height 1796
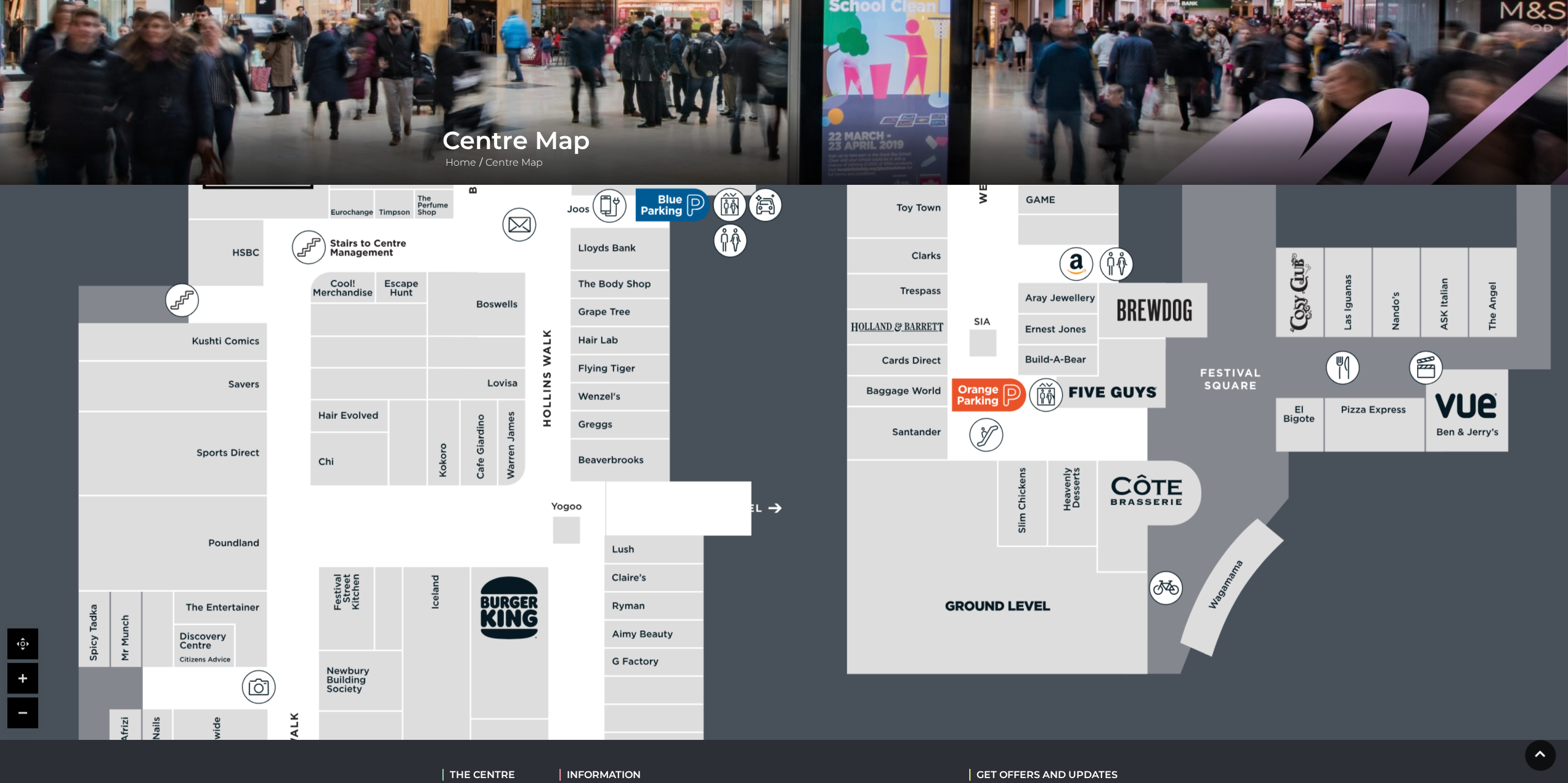
drag, startPoint x: 805, startPoint y: 491, endPoint x: 789, endPoint y: 324, distance: 167.8
click at [789, 347] on rect at bounding box center [1134, 143] width 2547 height 1796
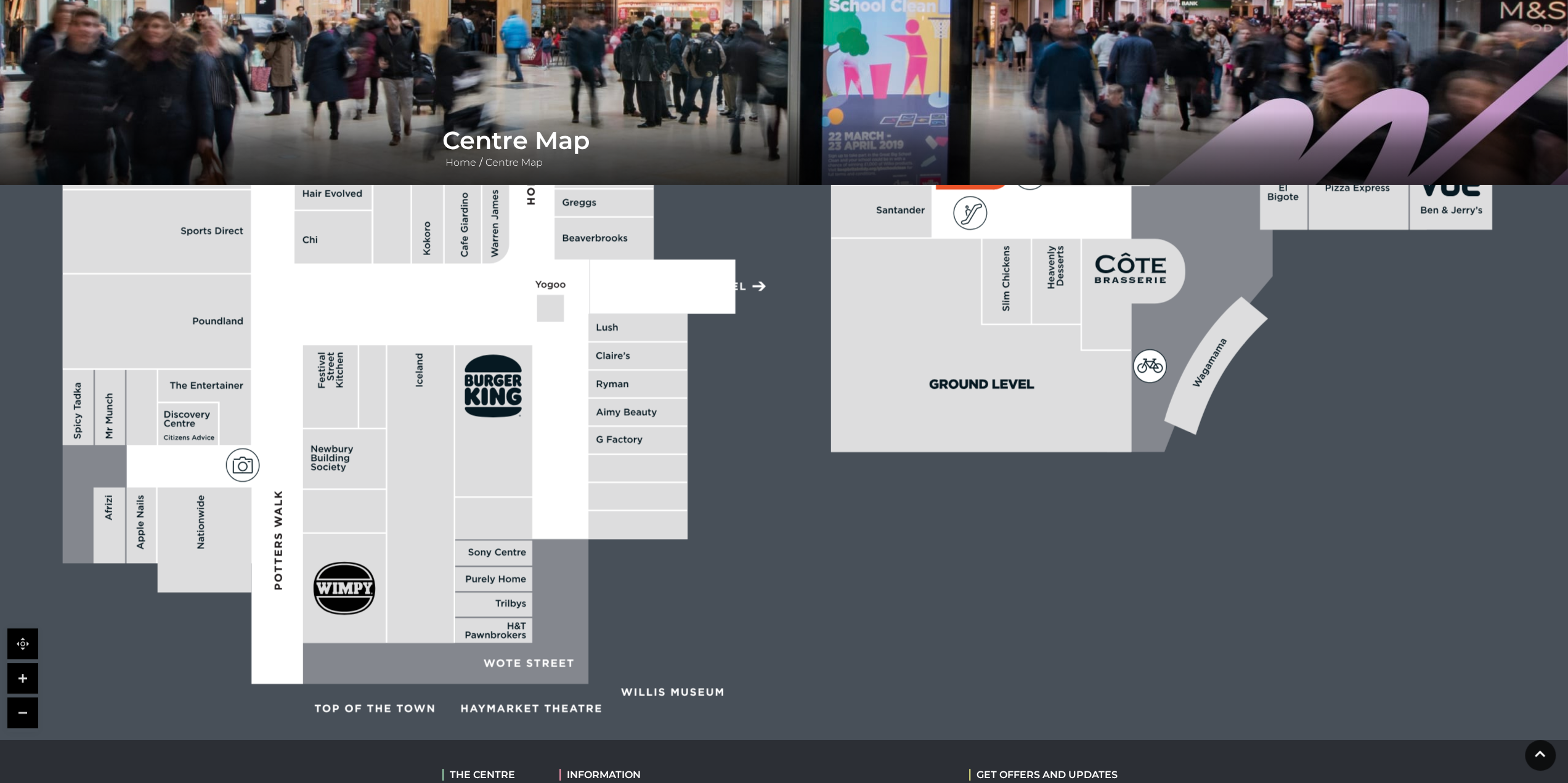
drag, startPoint x: 719, startPoint y: 483, endPoint x: 738, endPoint y: 609, distance: 127.4
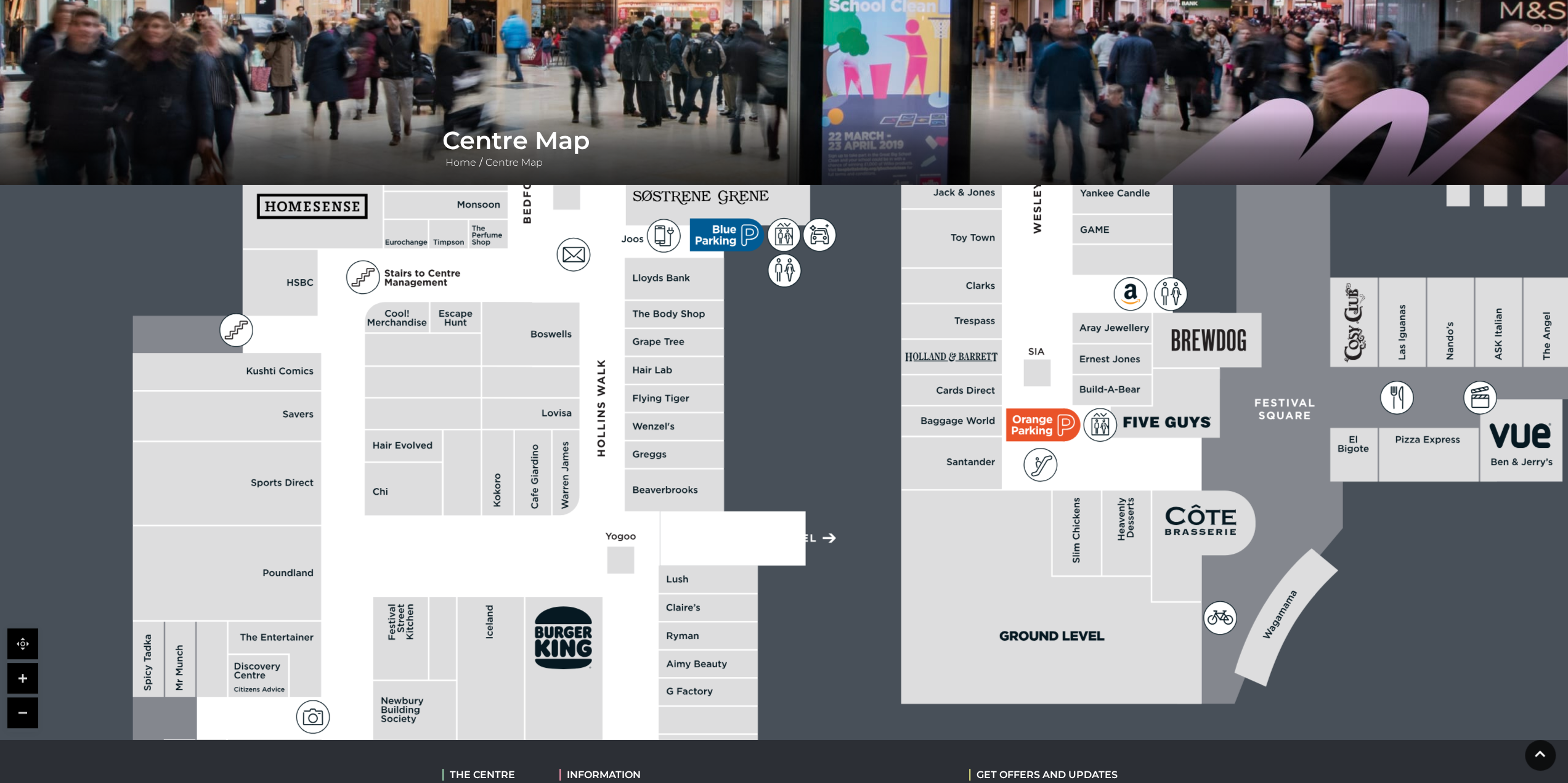
drag, startPoint x: 767, startPoint y: 529, endPoint x: 819, endPoint y: 673, distance: 153.1
click at [827, 676] on rect at bounding box center [1188, 172] width 2547 height 1796
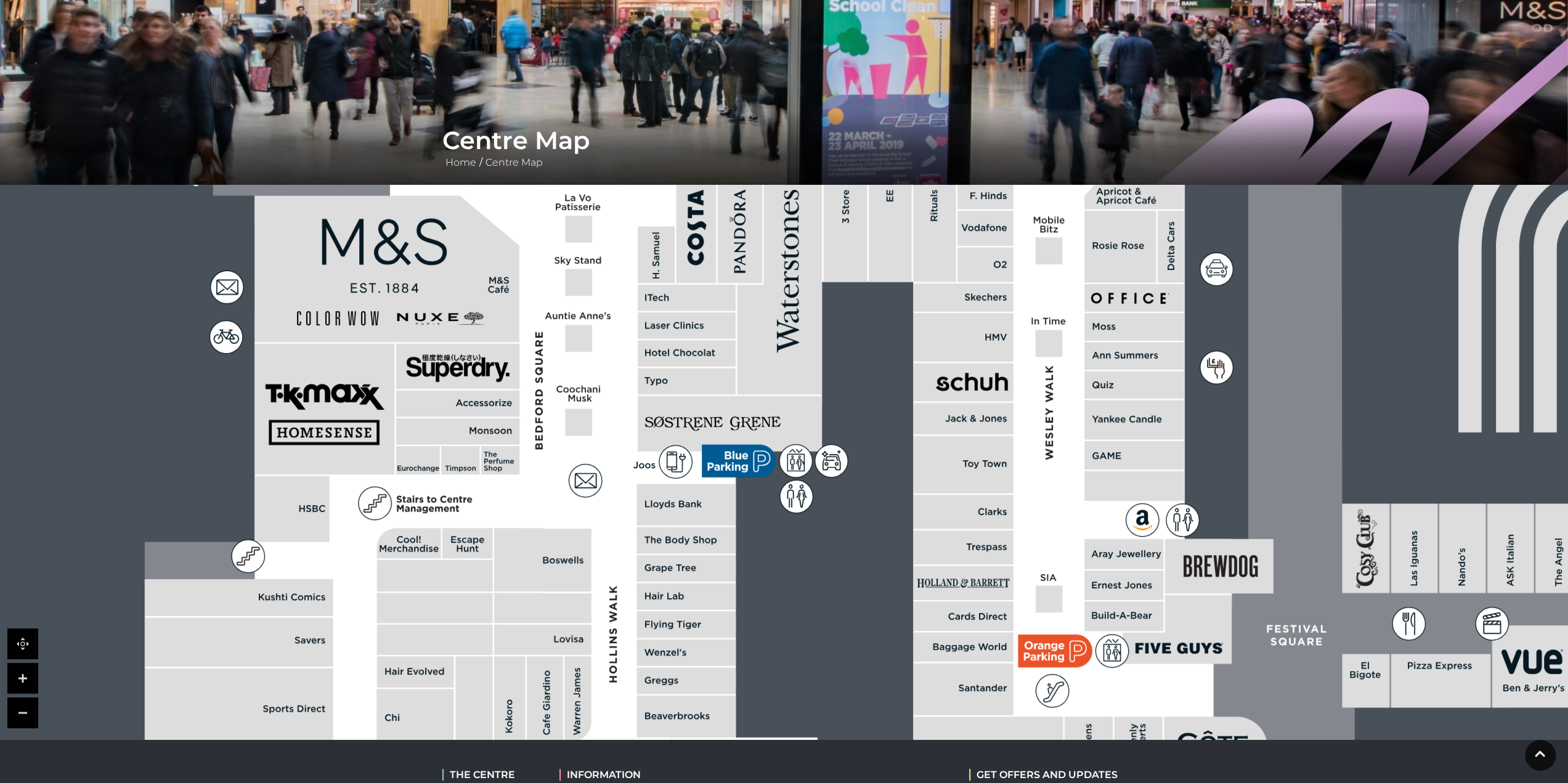
drag, startPoint x: 915, startPoint y: 508, endPoint x: 820, endPoint y: 599, distance: 131.6
click at [820, 600] on rect at bounding box center [1199, 399] width 2547 height 1796
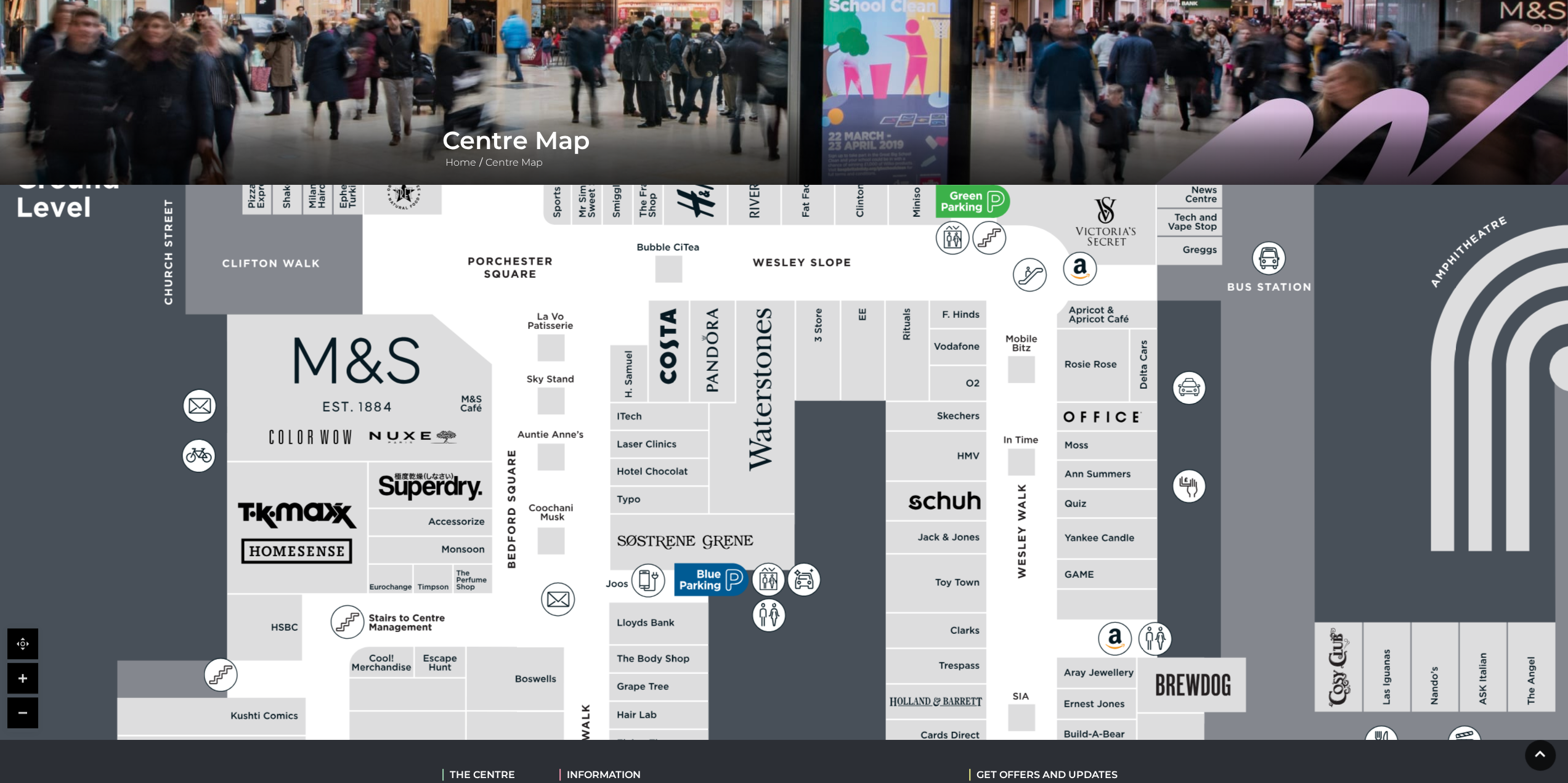
drag, startPoint x: 887, startPoint y: 460, endPoint x: 866, endPoint y: 552, distance: 94.4
click at [865, 550] on rect at bounding box center [1172, 517] width 2547 height 1796
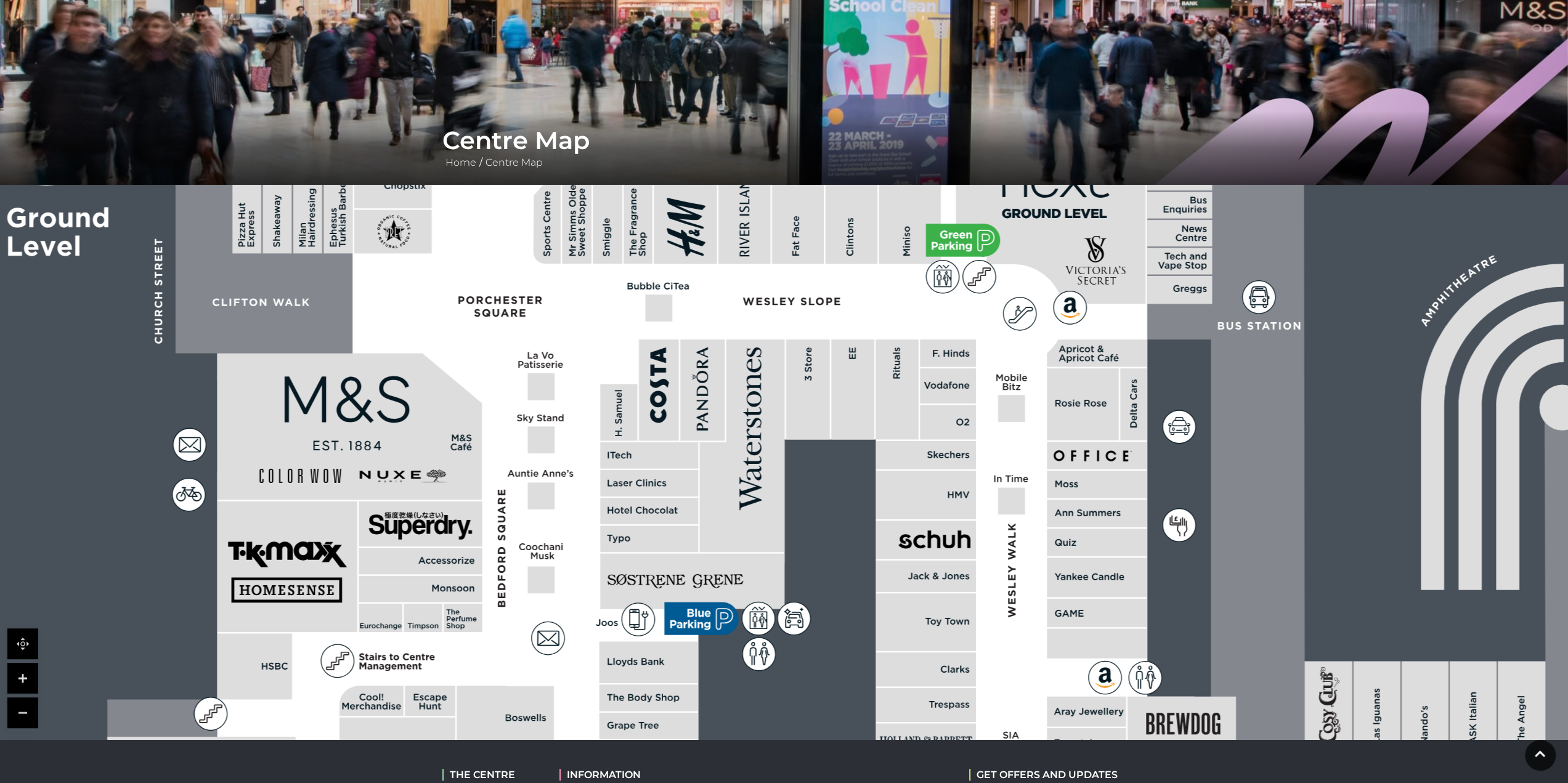
click at [887, 362] on rect at bounding box center [1162, 557] width 2547 height 1796
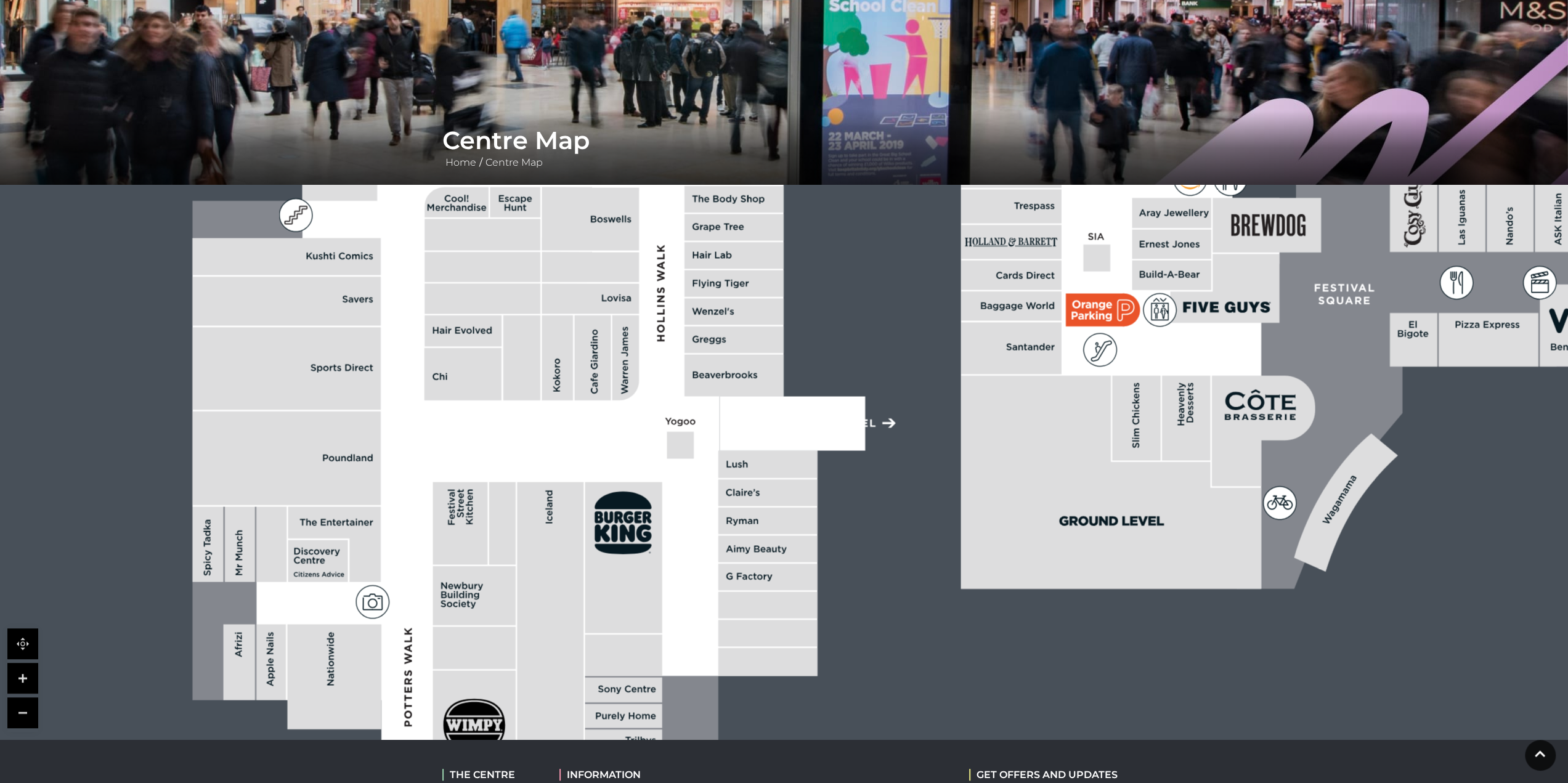
drag, startPoint x: 885, startPoint y: 403, endPoint x: 896, endPoint y: 323, distance: 80.8
click at [894, 338] on rect at bounding box center [1247, 58] width 2547 height 1796
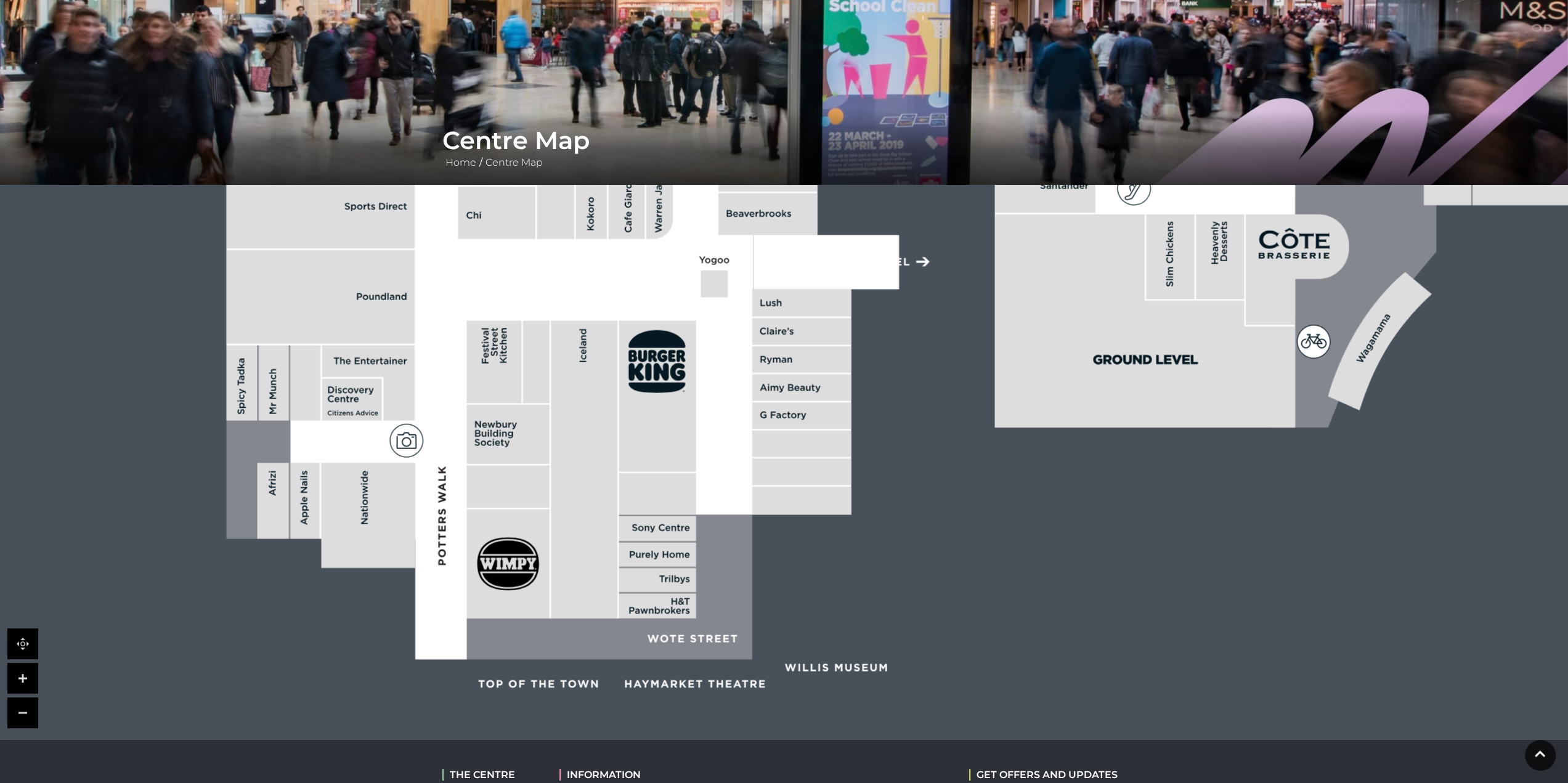
click at [782, 418] on rect at bounding box center [802, 415] width 99 height 27
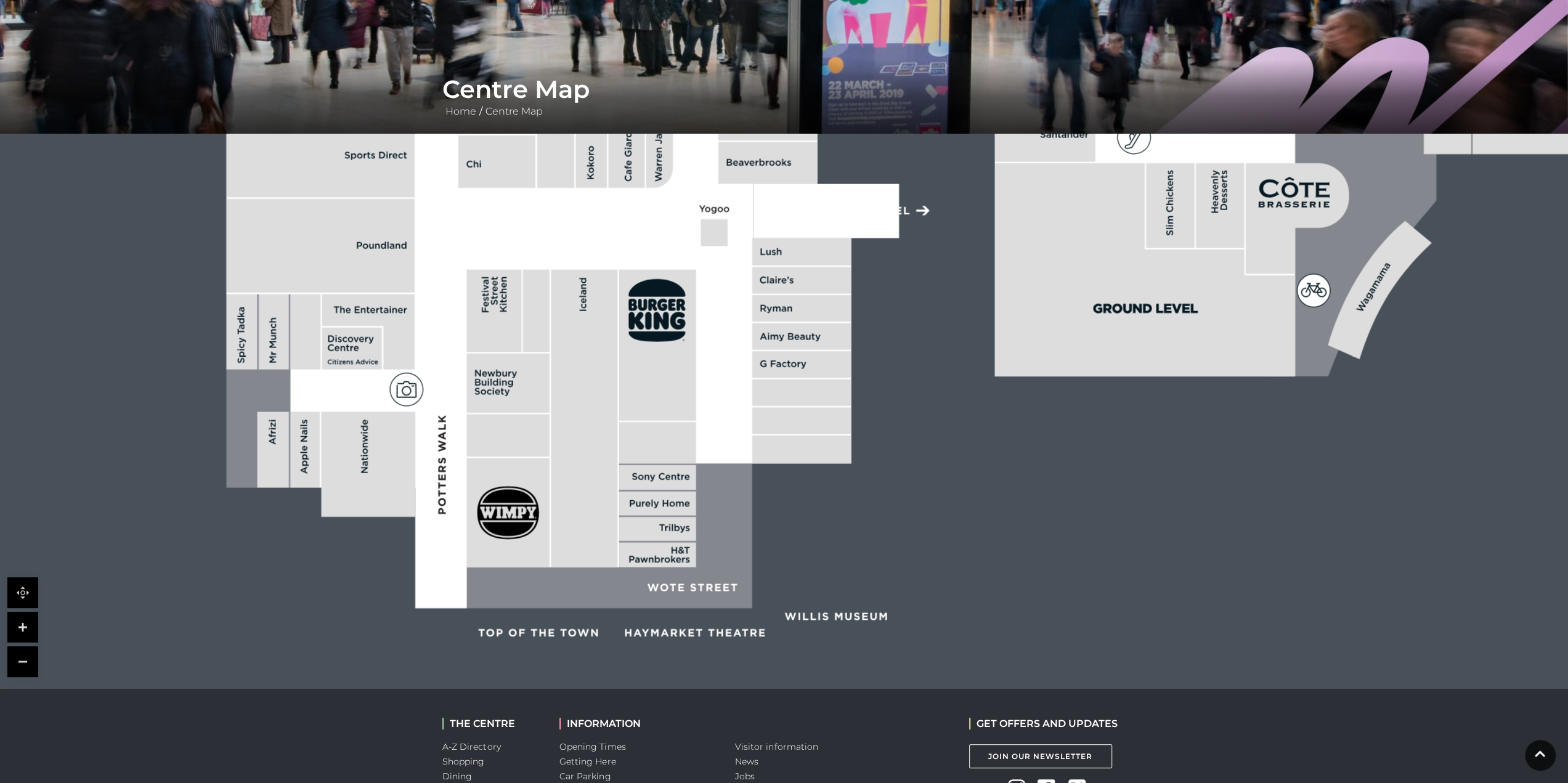
scroll to position [246, 0]
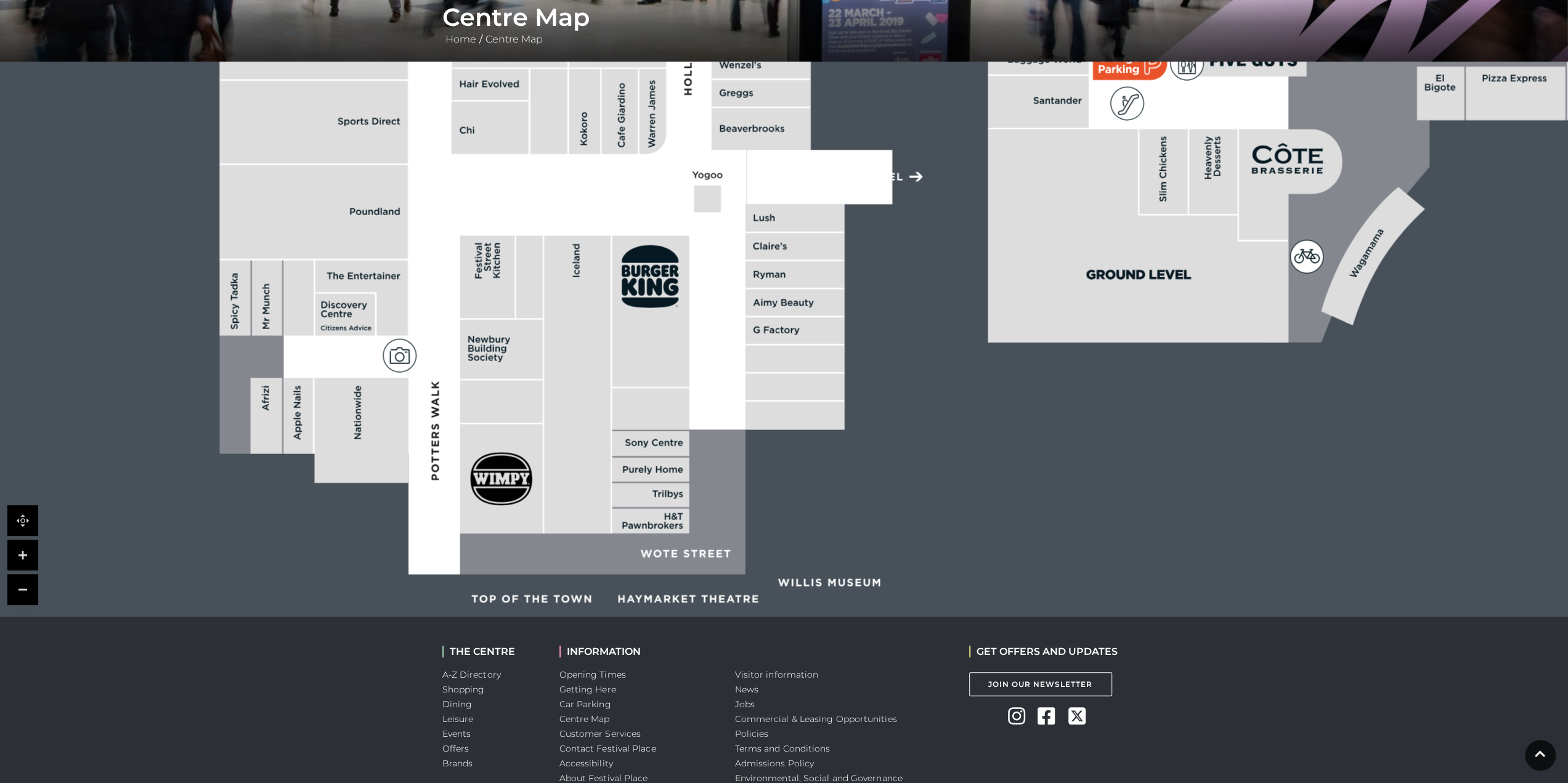
drag, startPoint x: 924, startPoint y: 330, endPoint x: 937, endPoint y: 583, distance: 253.3
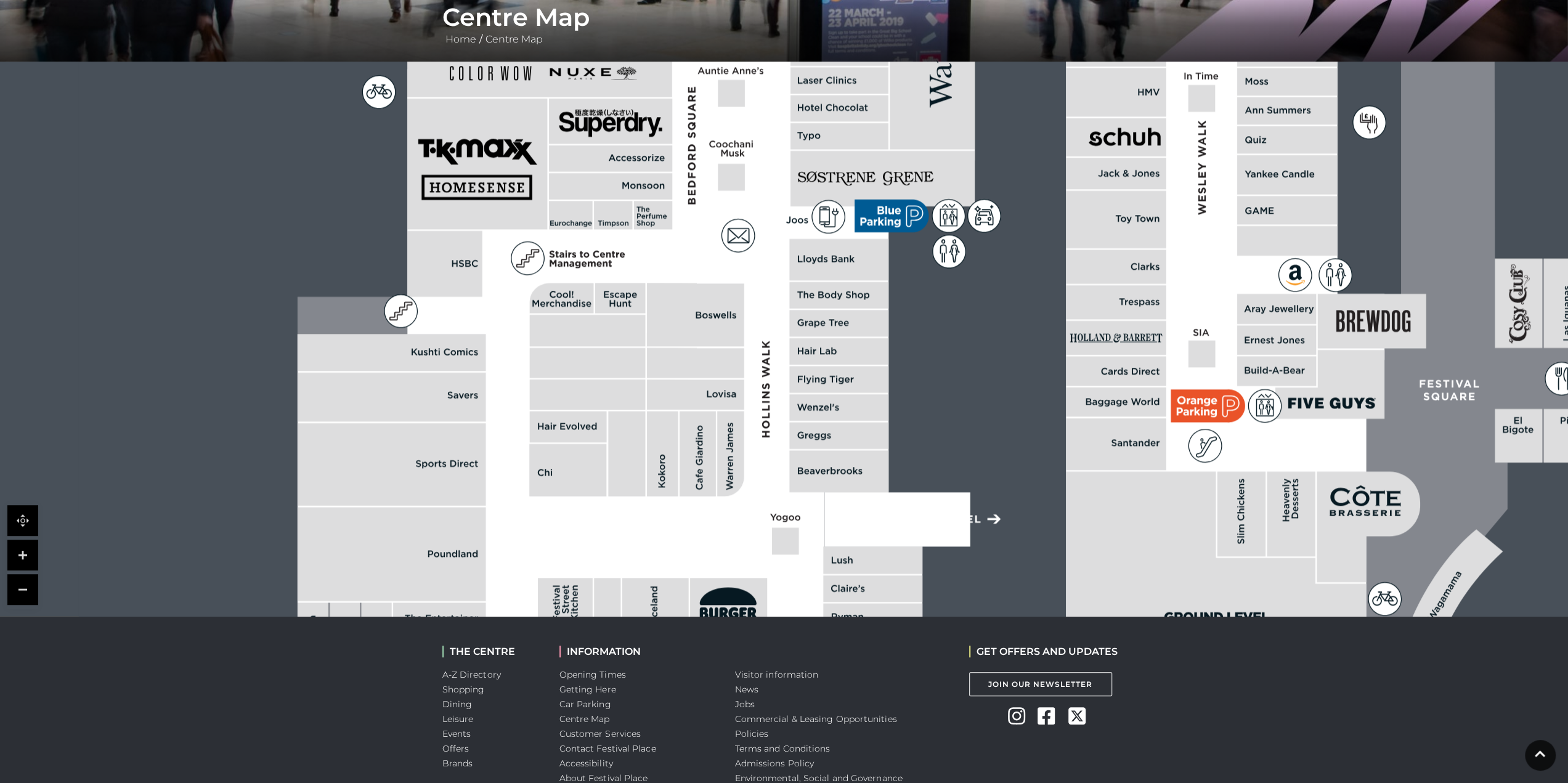
drag, startPoint x: 925, startPoint y: 455, endPoint x: 987, endPoint y: 487, distance: 69.8
click at [987, 487] on rect at bounding box center [1352, 154] width 2547 height 1796
